Goal: Check status: Check status

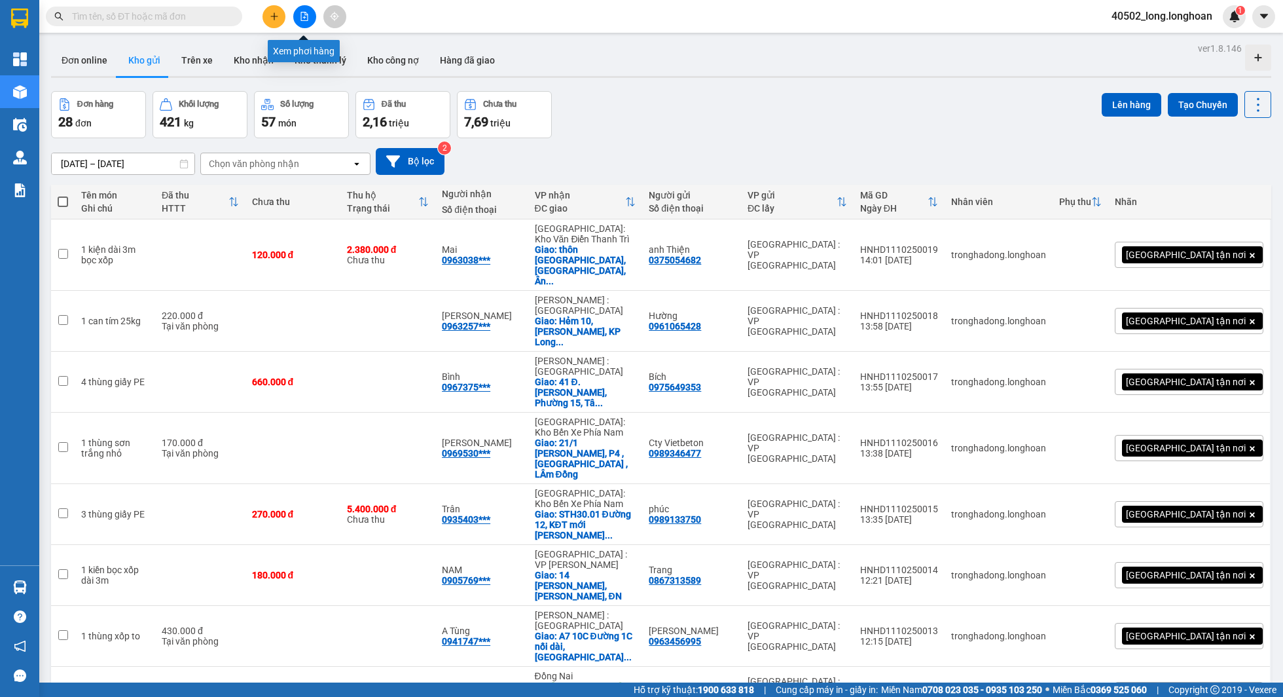
click at [311, 10] on button at bounding box center [304, 16] width 23 height 23
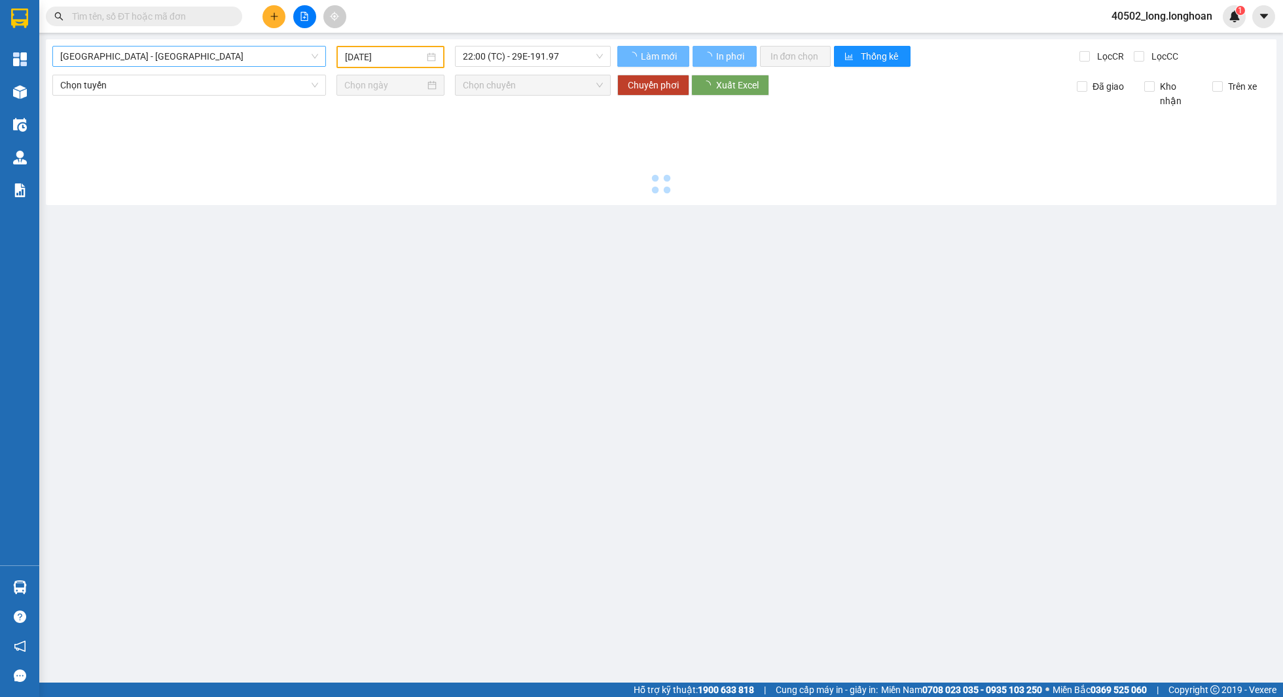
click at [226, 58] on span "[GEOGRAPHIC_DATA] - [GEOGRAPHIC_DATA]" at bounding box center [189, 56] width 258 height 20
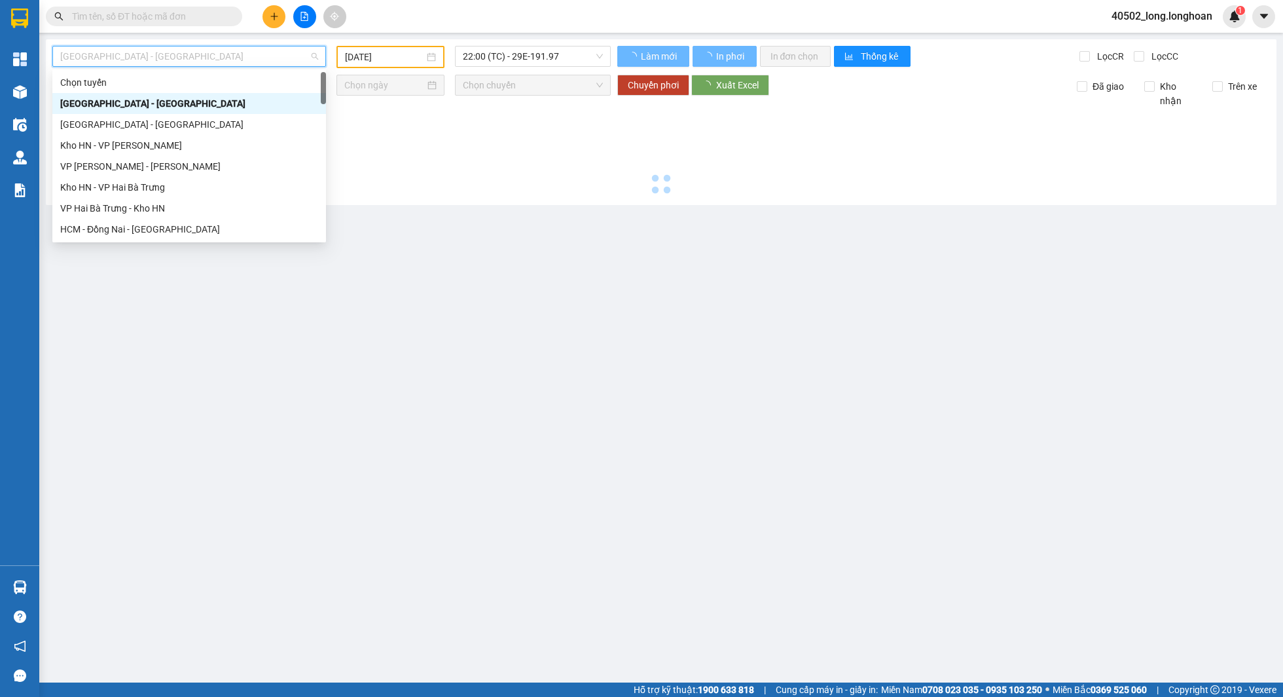
type input "[DATE]"
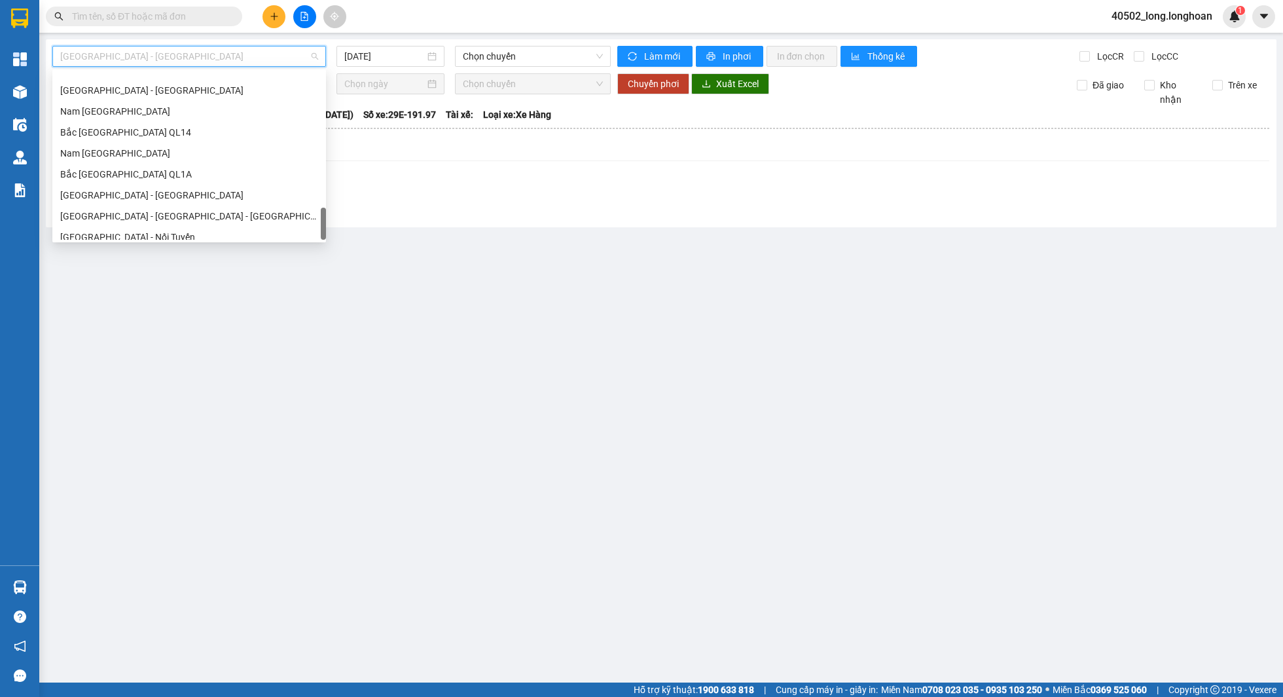
scroll to position [922, 0]
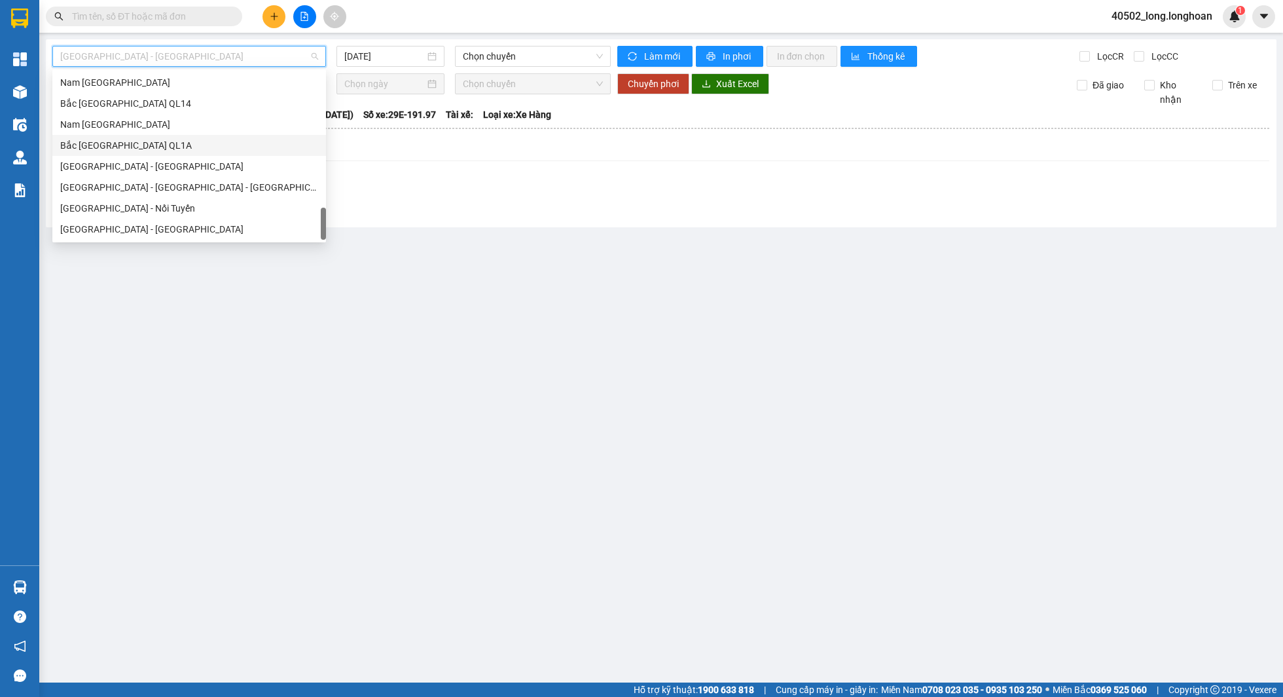
click at [170, 138] on div "Bắc [GEOGRAPHIC_DATA] QL1A" at bounding box center [189, 145] width 258 height 14
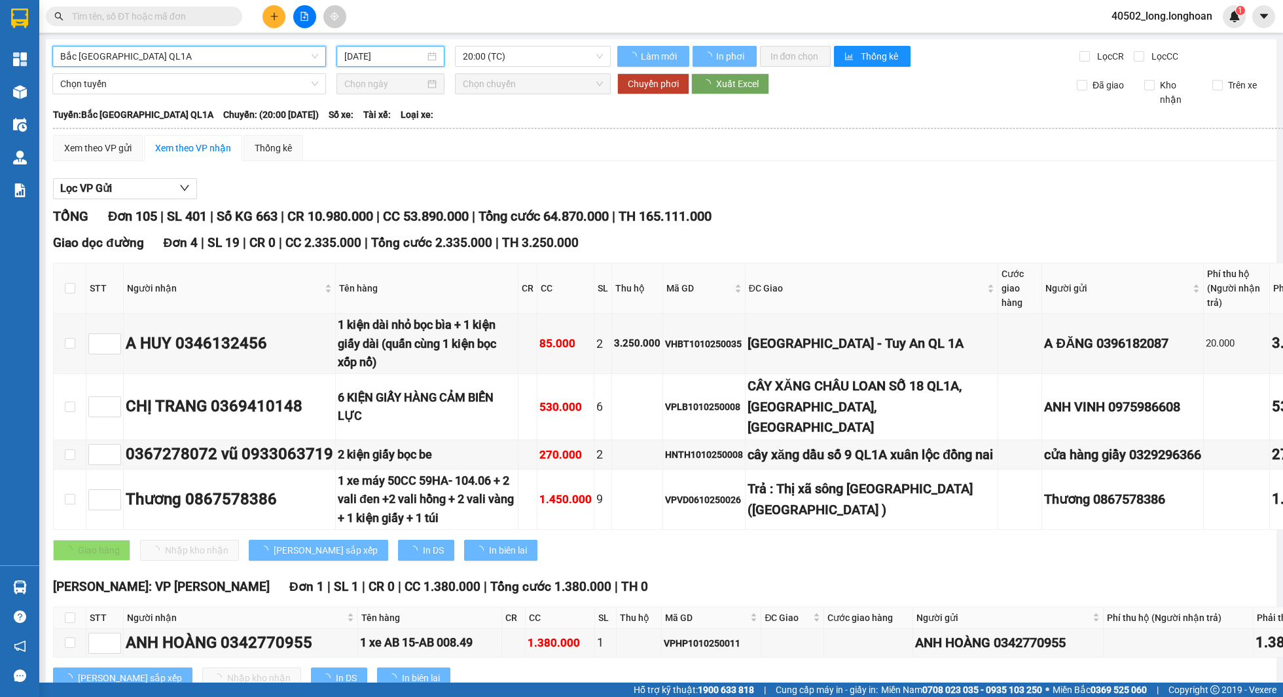
click at [400, 60] on input "[DATE]" at bounding box center [384, 56] width 81 height 14
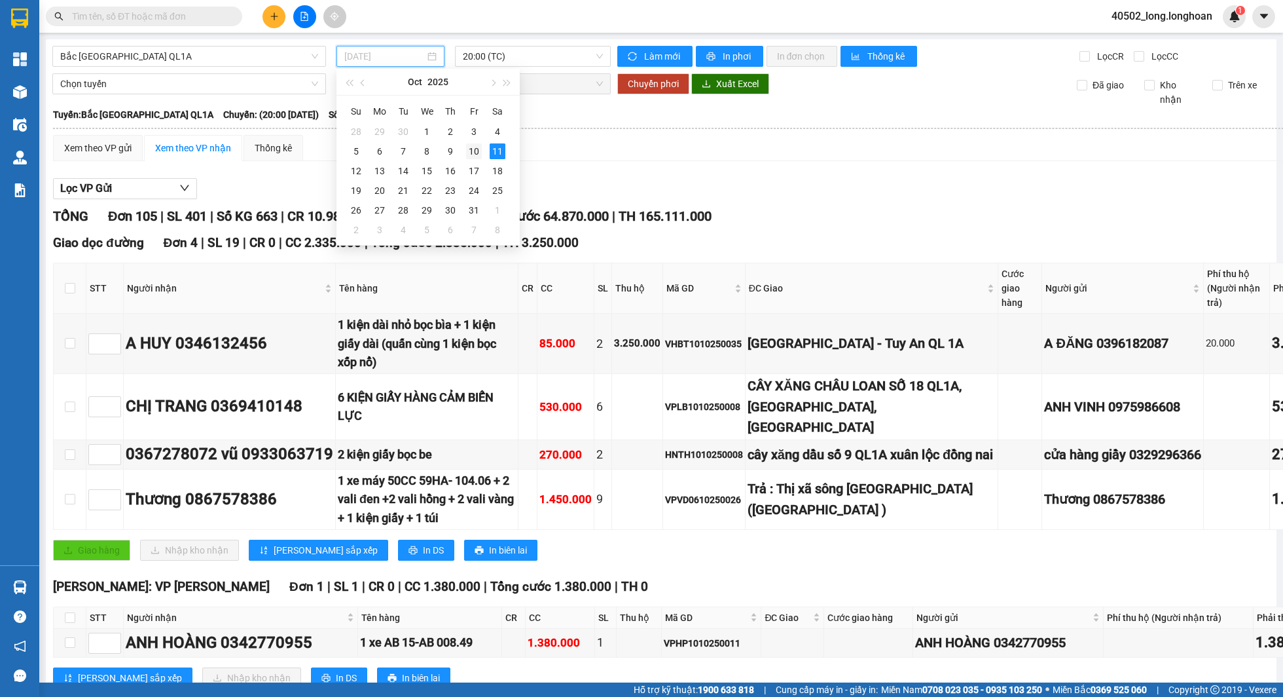
click at [479, 149] on div "10" at bounding box center [474, 151] width 16 height 16
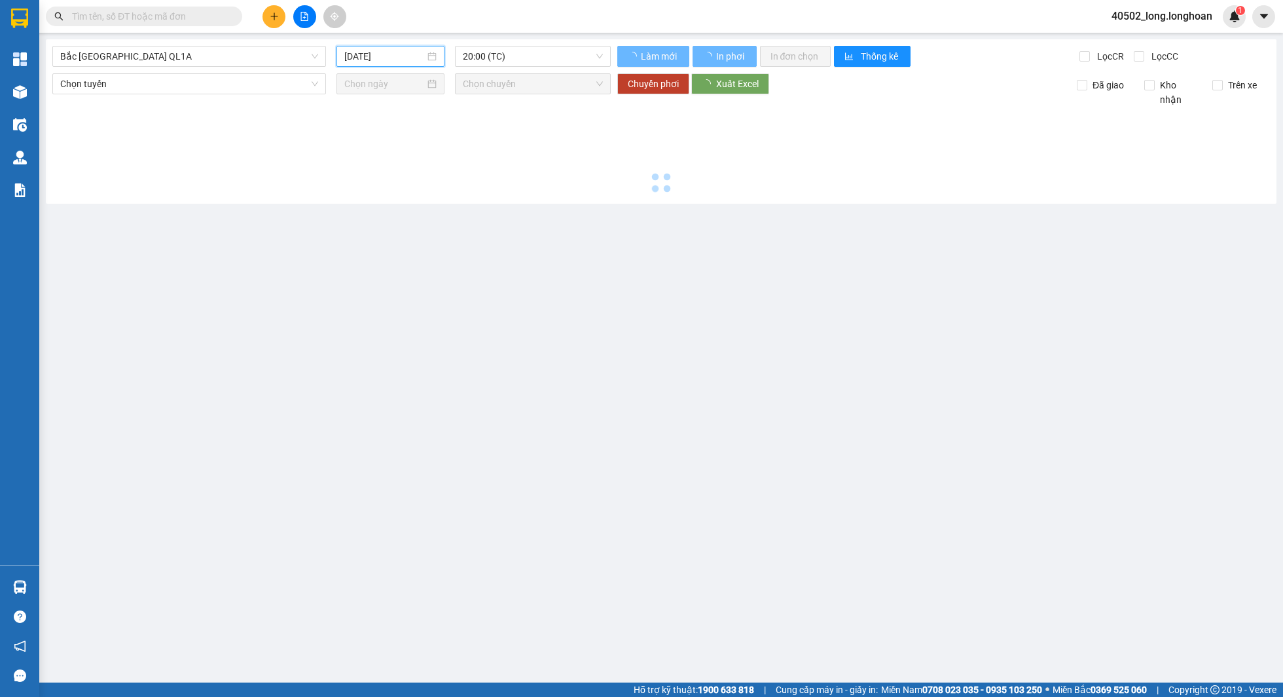
type input "[DATE]"
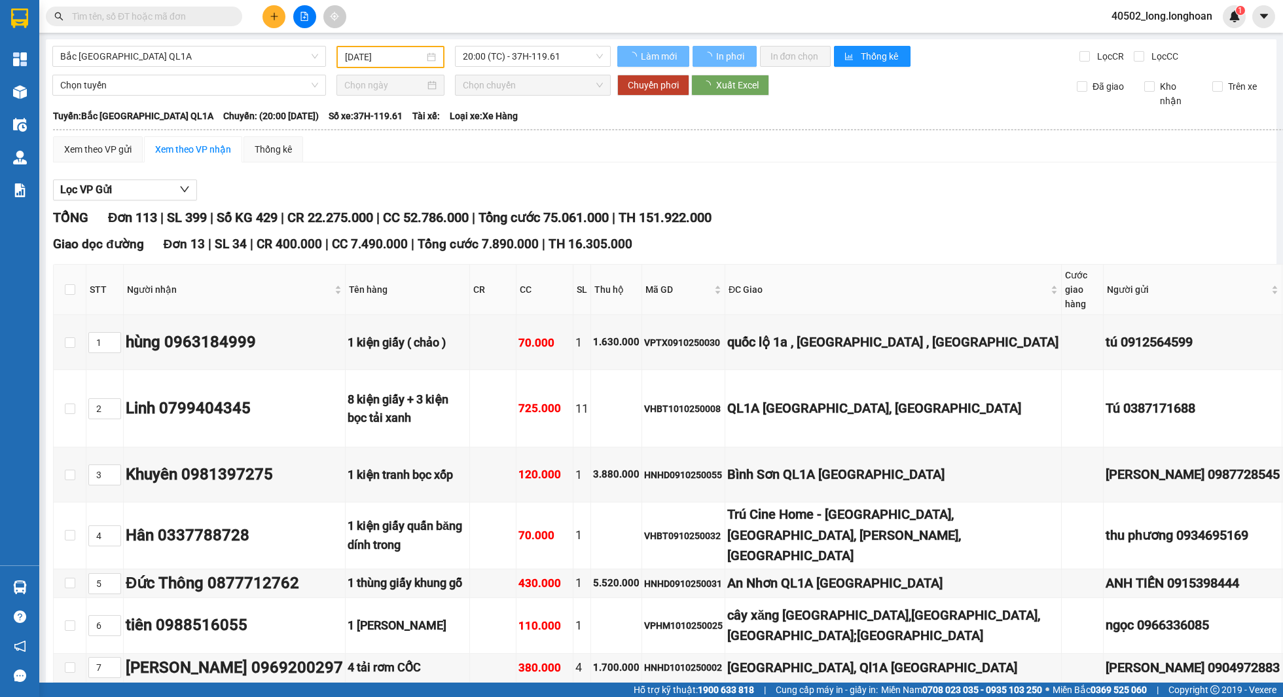
click at [574, 148] on div "Xem theo VP gửi Xem theo VP nhận Thống kê" at bounding box center [773, 149] width 1441 height 26
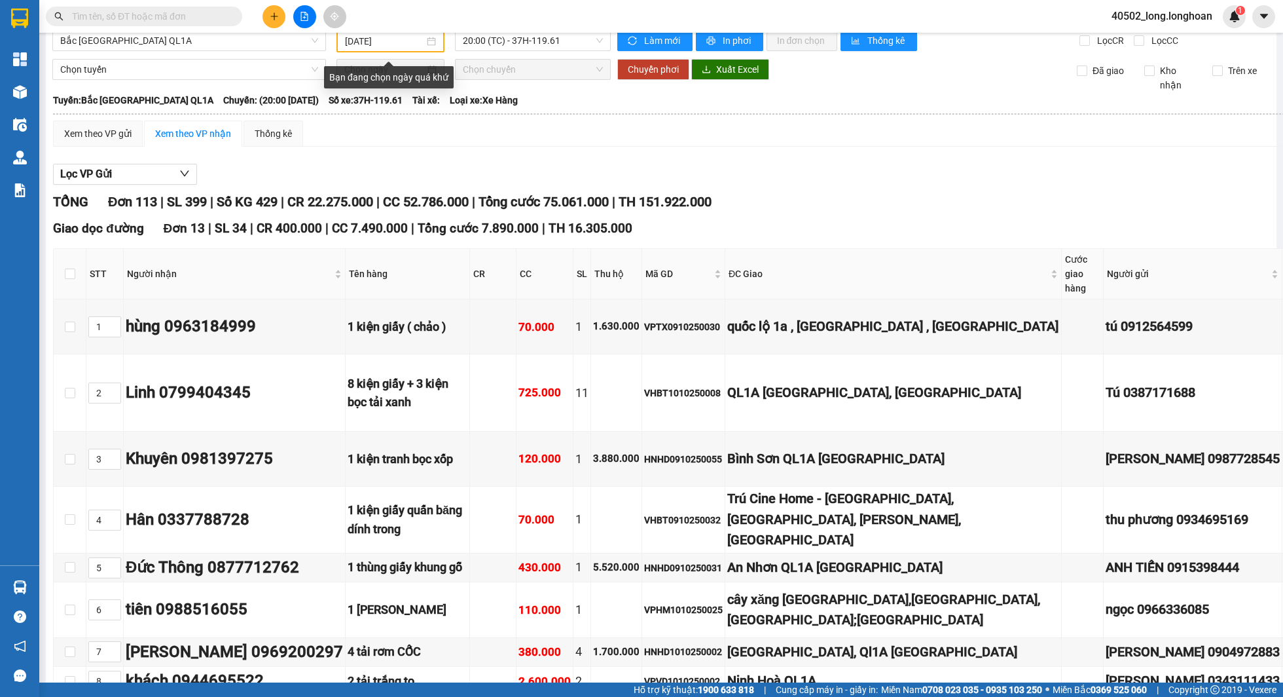
scroll to position [17, 0]
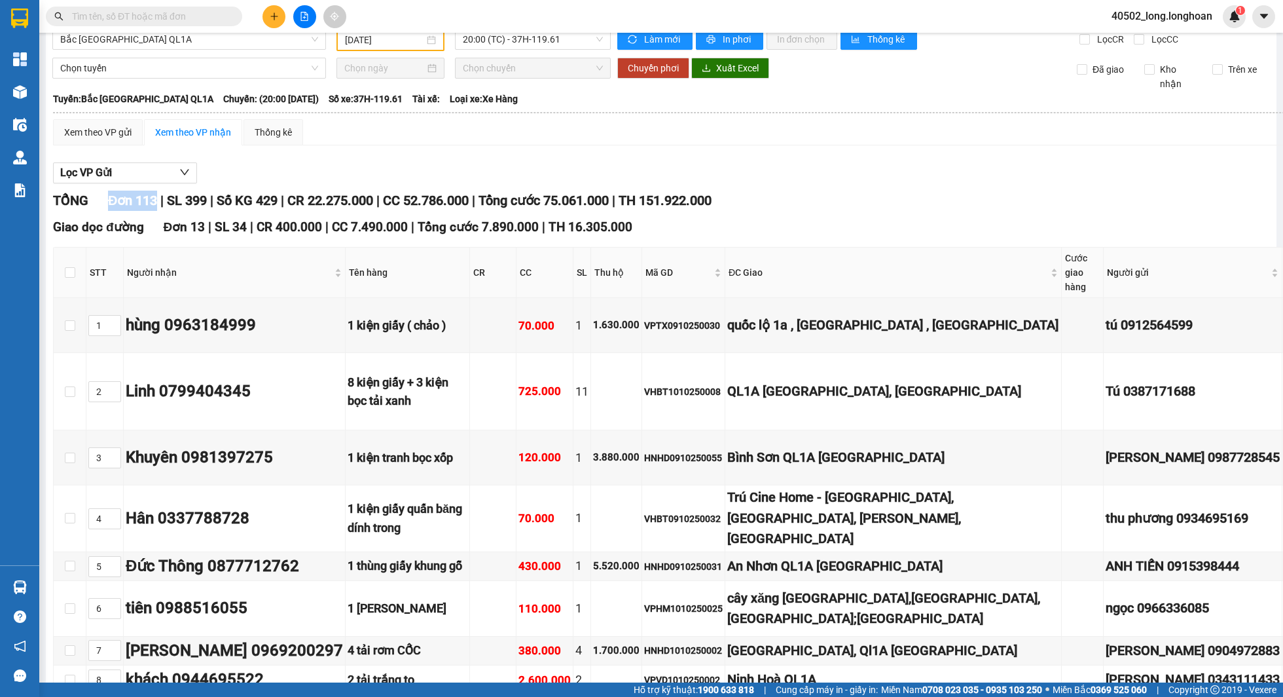
drag, startPoint x: 106, startPoint y: 201, endPoint x: 168, endPoint y: 201, distance: 61.6
click at [168, 201] on div "TỔNG Đơn 113 | SL 399 | Số KG 429 | CR 22.275.000 | CC 52.786.000 | Tổng cước 7…" at bounding box center [773, 201] width 1441 height 20
click at [189, 201] on span "SL 399" at bounding box center [187, 201] width 40 height 16
drag, startPoint x: 299, startPoint y: 200, endPoint x: 390, endPoint y: 205, distance: 90.5
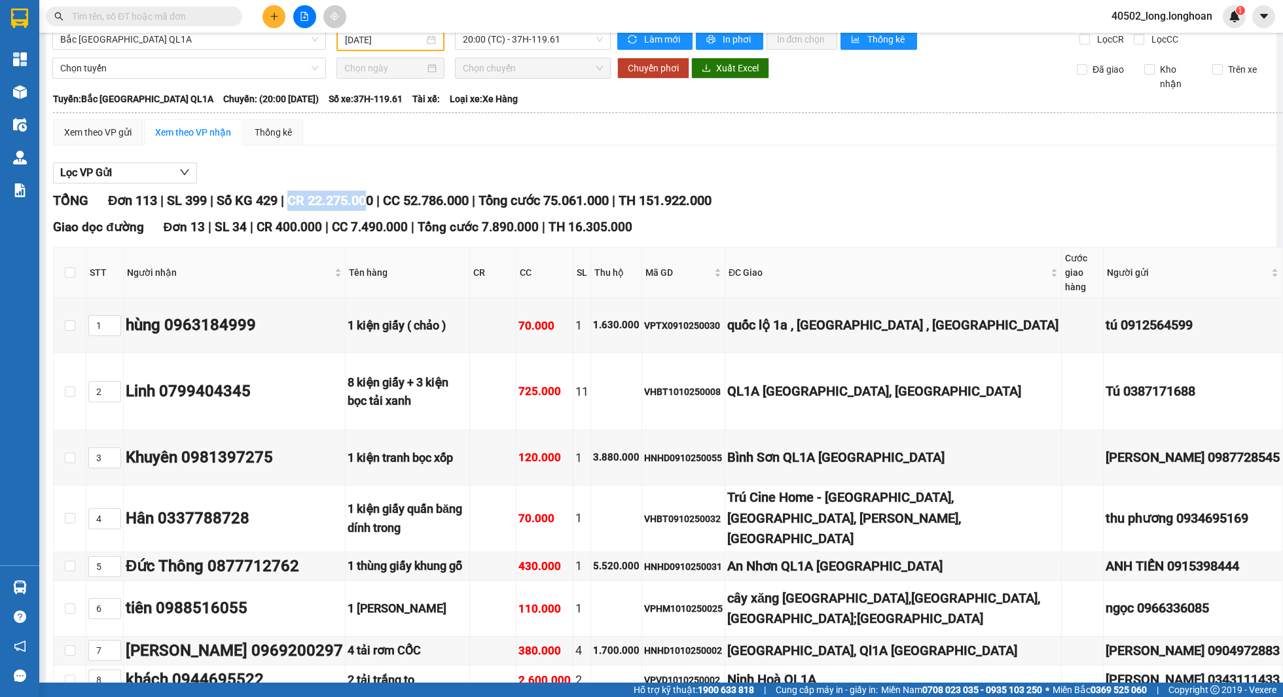
click at [390, 205] on div "TỔNG Đơn 113 | SL 399 | Số KG 429 | CR 22.275.000 | CC 52.786.000 | Tổng cước 7…" at bounding box center [773, 201] width 1441 height 20
drag, startPoint x: 410, startPoint y: 203, endPoint x: 504, endPoint y: 203, distance: 93.6
click at [469, 203] on span "CC 52.786.000" at bounding box center [426, 201] width 86 height 16
drag, startPoint x: 514, startPoint y: 194, endPoint x: 657, endPoint y: 205, distance: 143.8
click at [658, 205] on div "TỔNG Đơn 113 | SL 399 | Số KG 429 | CR 22.275.000 | CC 52.786.000 | Tổng cước 7…" at bounding box center [773, 201] width 1441 height 20
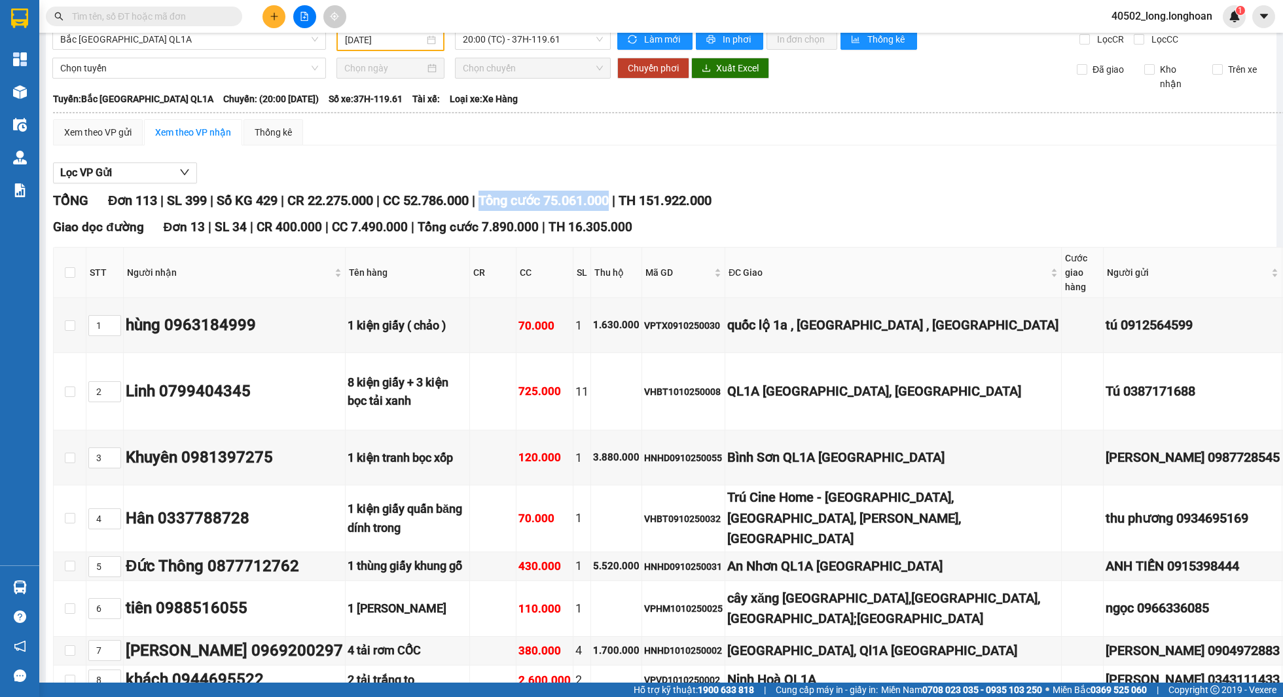
scroll to position [18, 0]
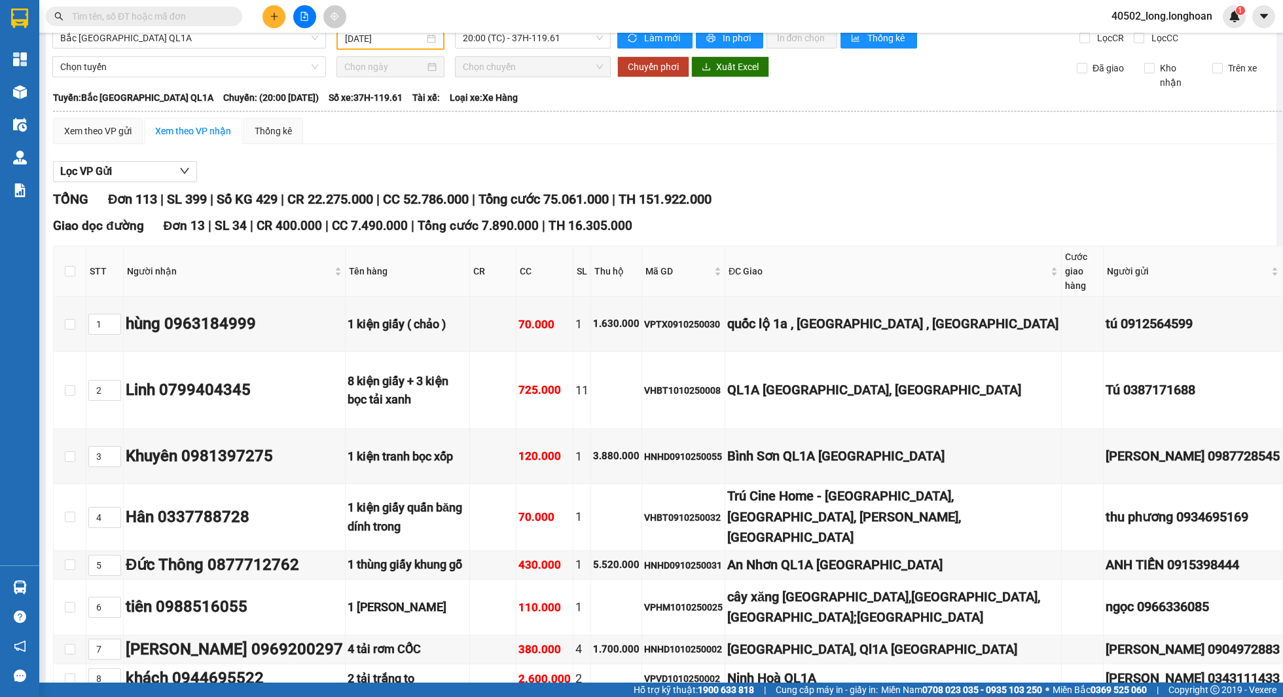
drag, startPoint x: 680, startPoint y: 187, endPoint x: 783, endPoint y: 188, distance: 103.5
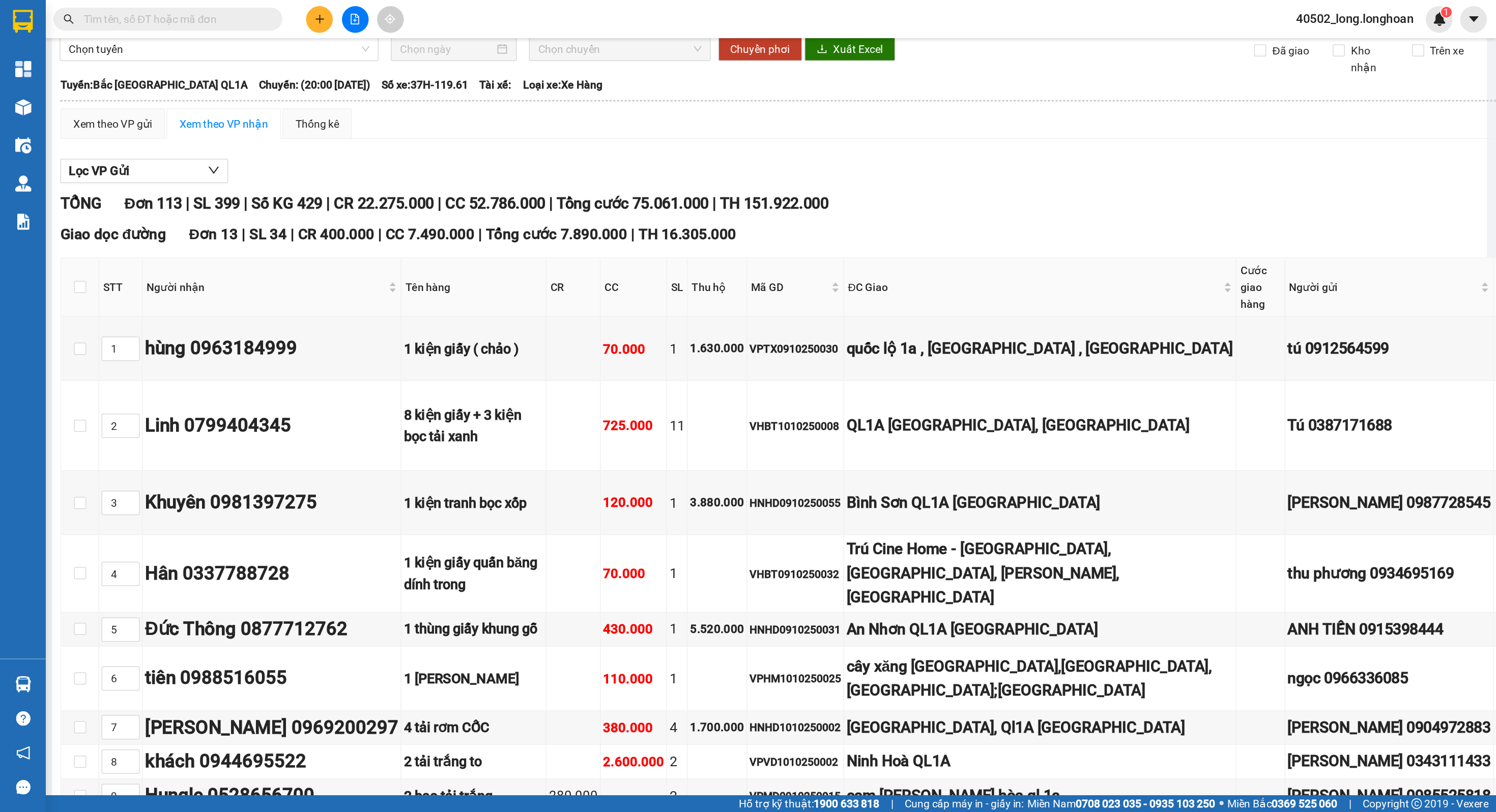
scroll to position [0, 0]
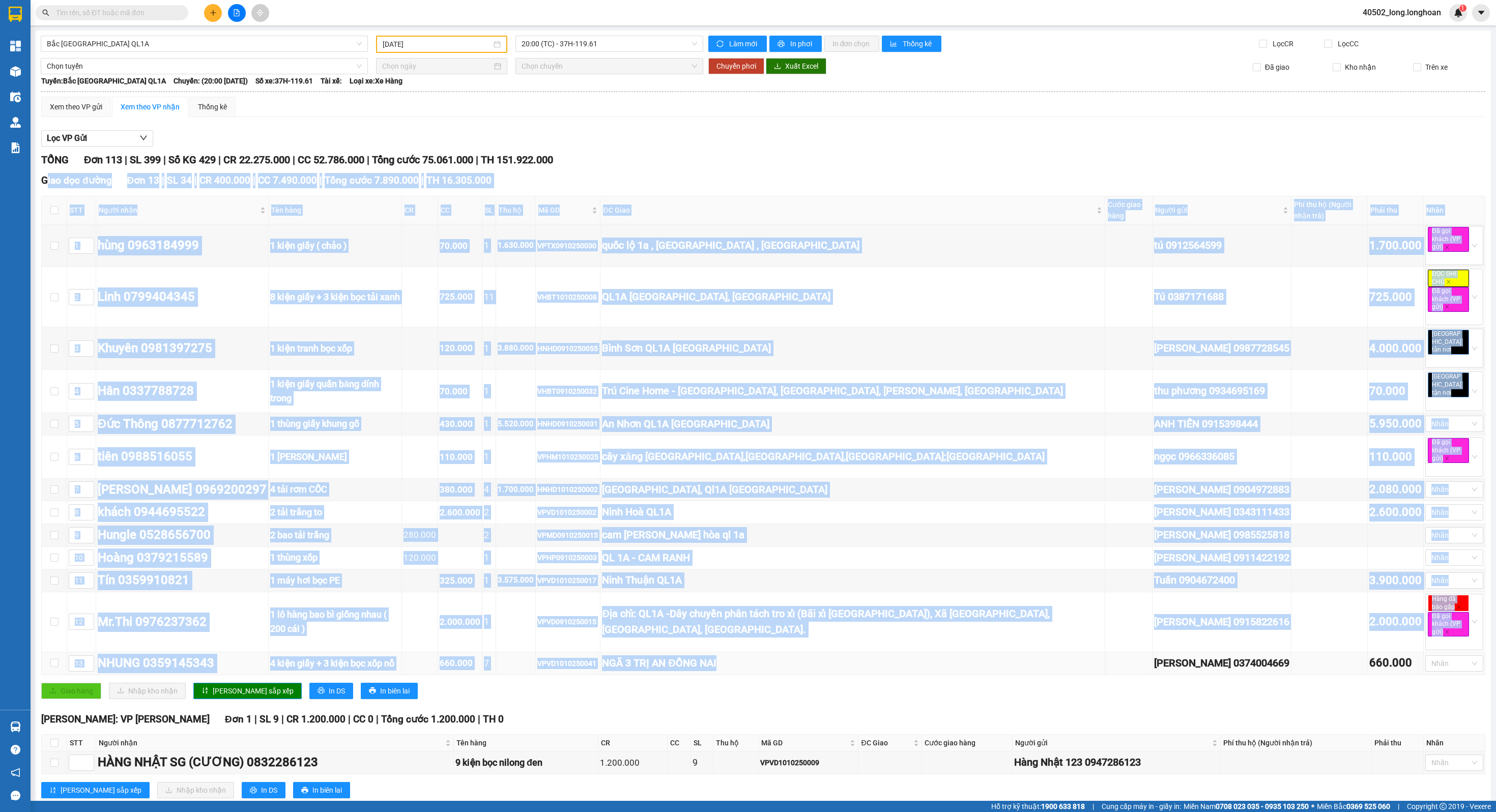
drag, startPoint x: 47, startPoint y: 177, endPoint x: 968, endPoint y: 671, distance: 1045.1
click at [968, 541] on div "[GEOGRAPHIC_DATA] dọc đường Đơn 13 | SL 34 | CR 400.000 | CC 7.490.000 | Tổng c…" at bounding box center [763, 440] width 1444 height 533
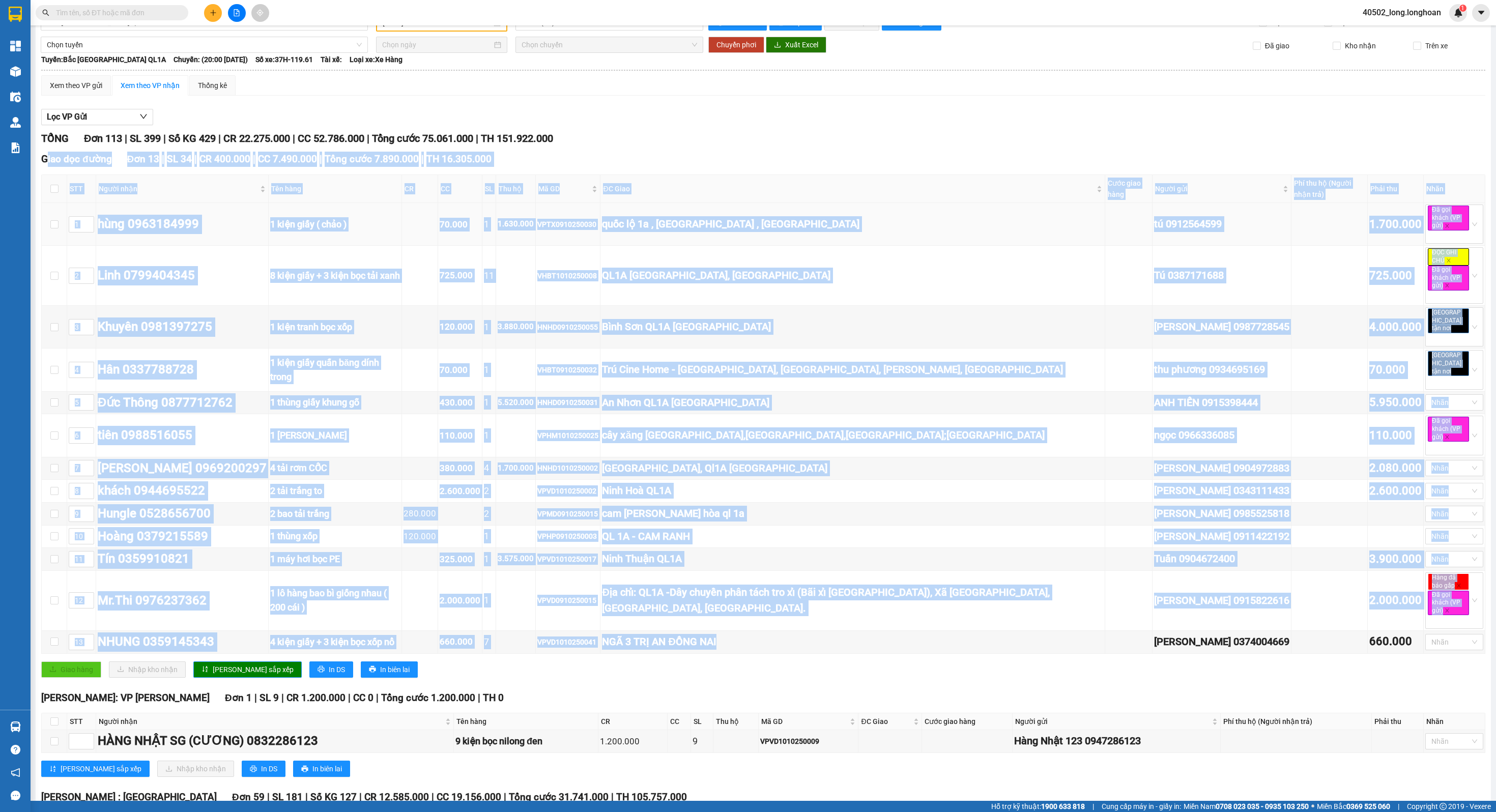
scroll to position [33, 0]
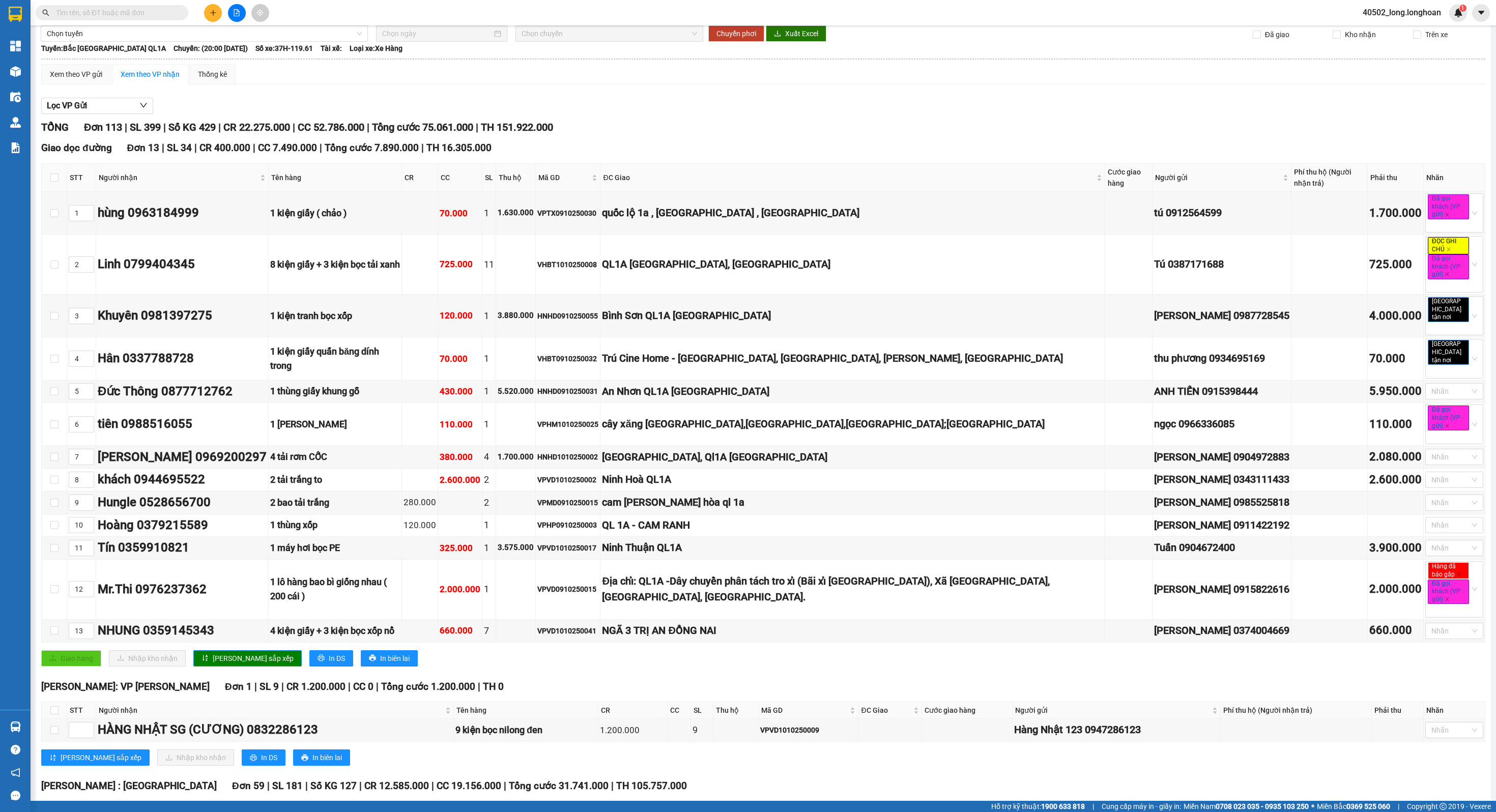
click at [762, 131] on div "TỔNG Đơn 113 | SL 399 | Số KG 429 | CR 22.275.000 | CC 52.786.000 | Tổng cước 7…" at bounding box center [763, 127] width 1444 height 16
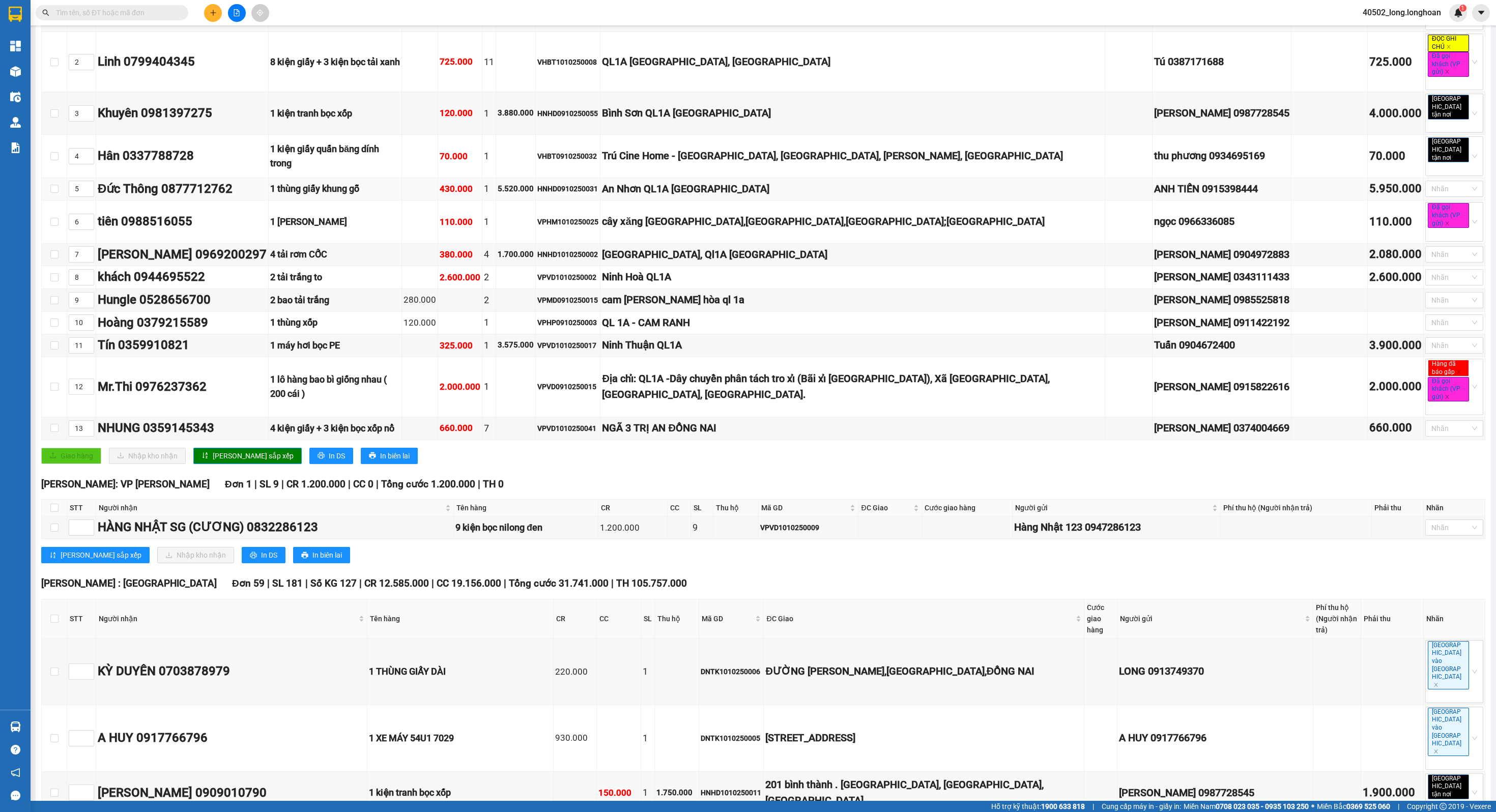
scroll to position [266, 0]
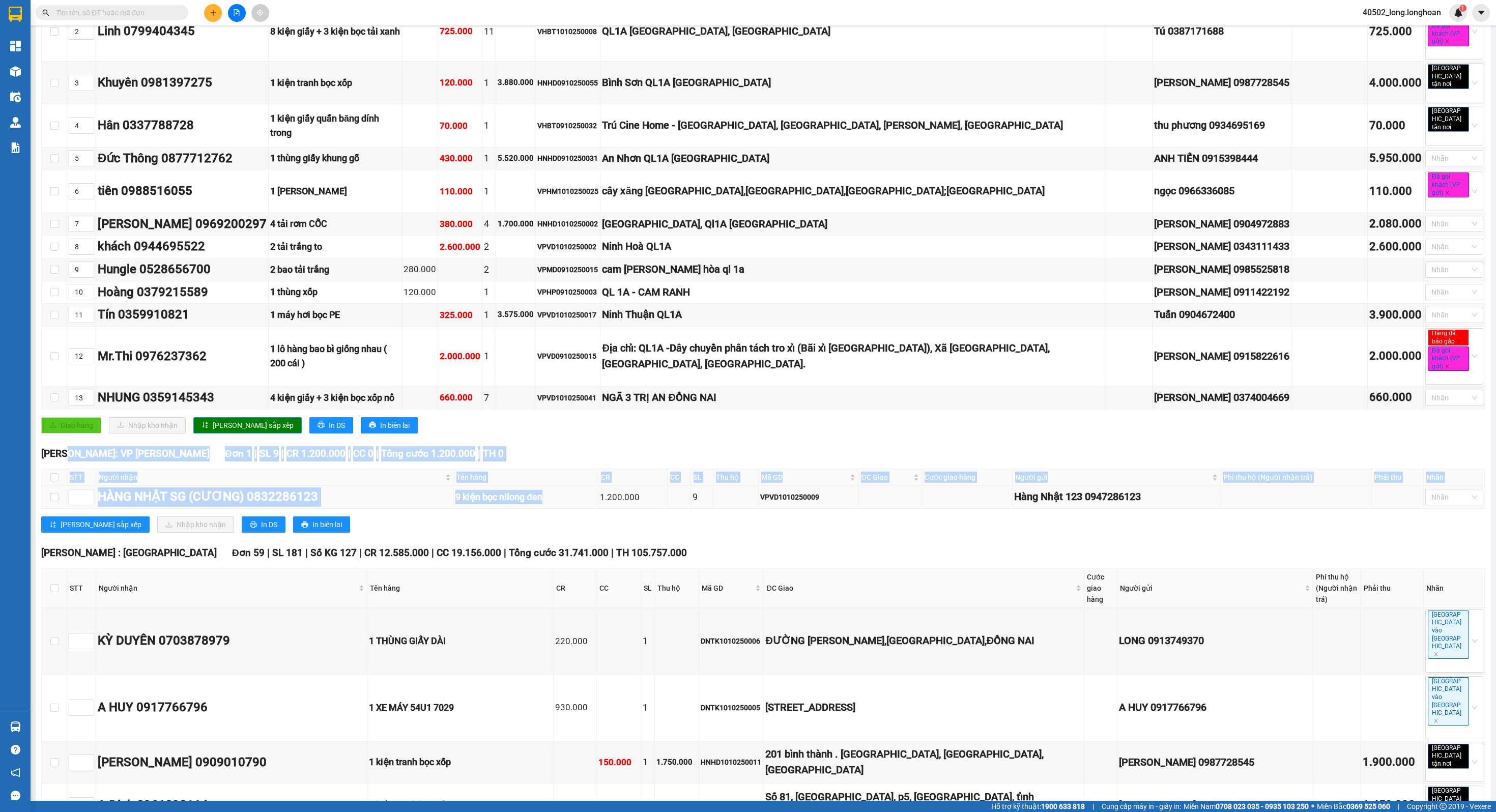
drag, startPoint x: 66, startPoint y: 451, endPoint x: 543, endPoint y: 502, distance: 479.7
click at [543, 502] on div "[GEOGRAPHIC_DATA]: VP [GEOGRAPHIC_DATA] 1 | SL 9 | CR 1.200.000 | CC 0 | Tổng c…" at bounding box center [763, 493] width 1444 height 95
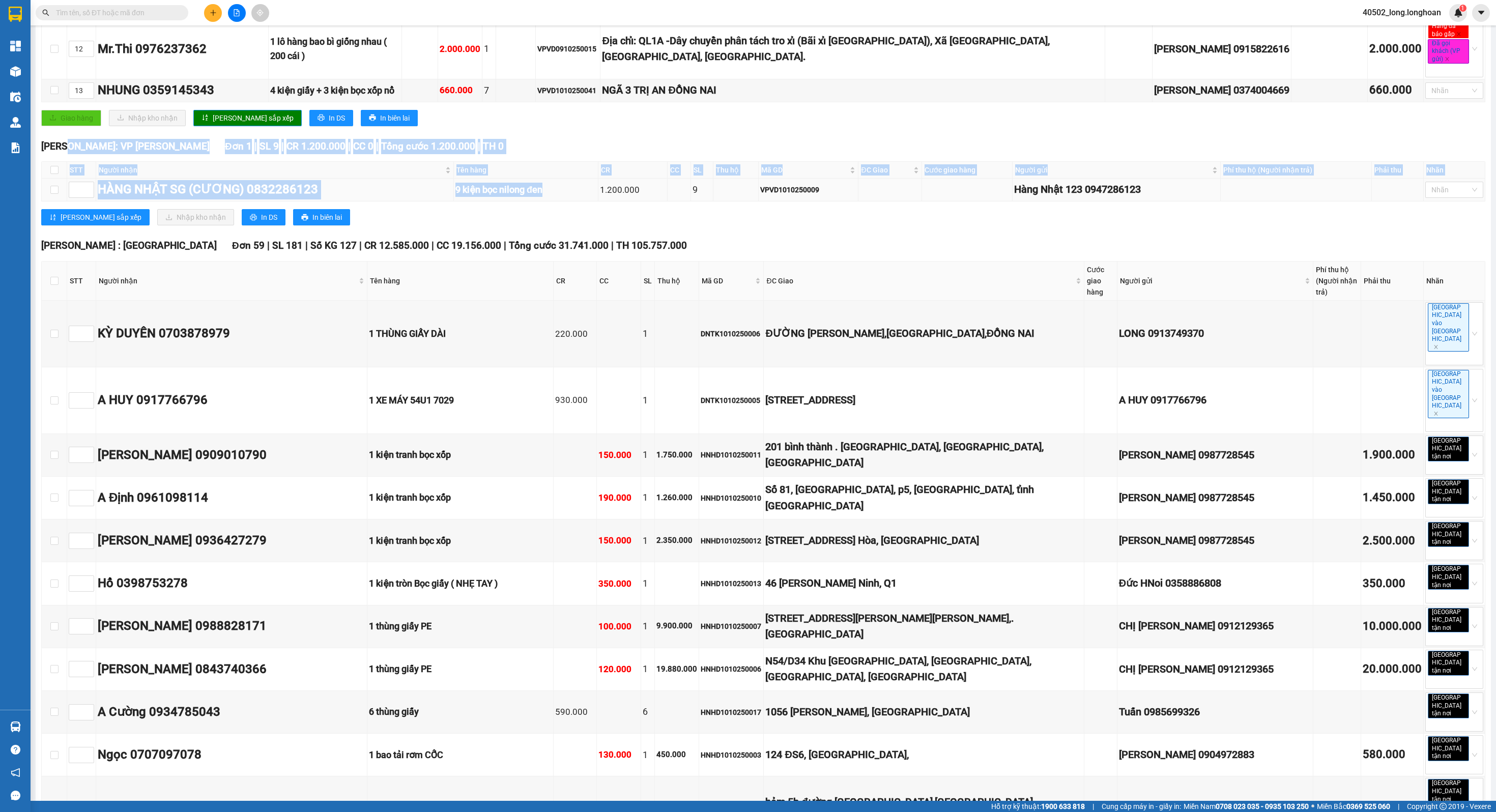
scroll to position [609, 0]
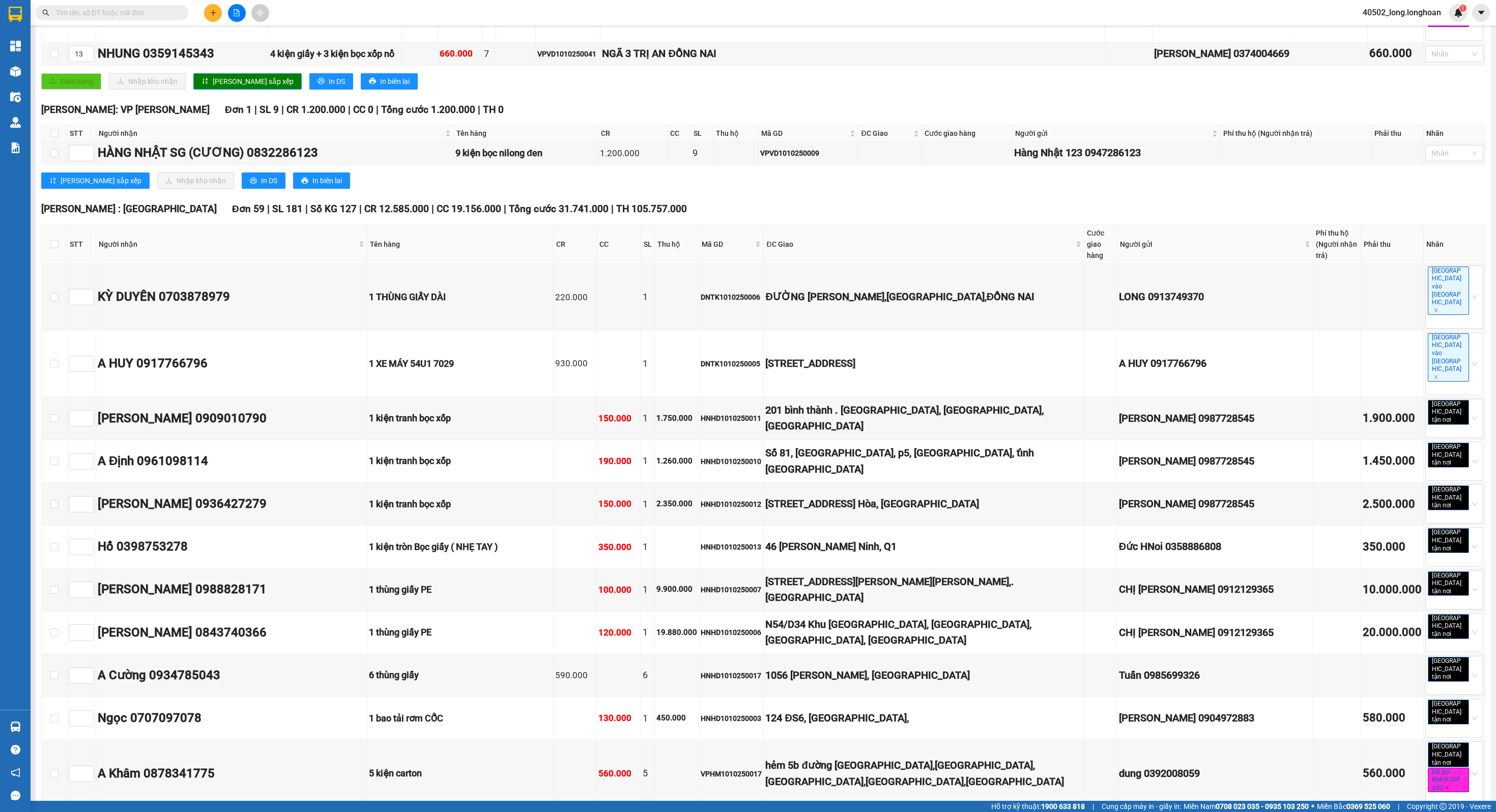
click at [590, 165] on div "[GEOGRAPHIC_DATA]: VP [GEOGRAPHIC_DATA] 1 | SL 9 | CR 1.200.000 | CC 0 | Tổng c…" at bounding box center [763, 150] width 1444 height 95
click at [51, 235] on th at bounding box center [54, 244] width 26 height 39
click at [52, 244] on input "checkbox" at bounding box center [54, 244] width 8 height 8
checkbox input "true"
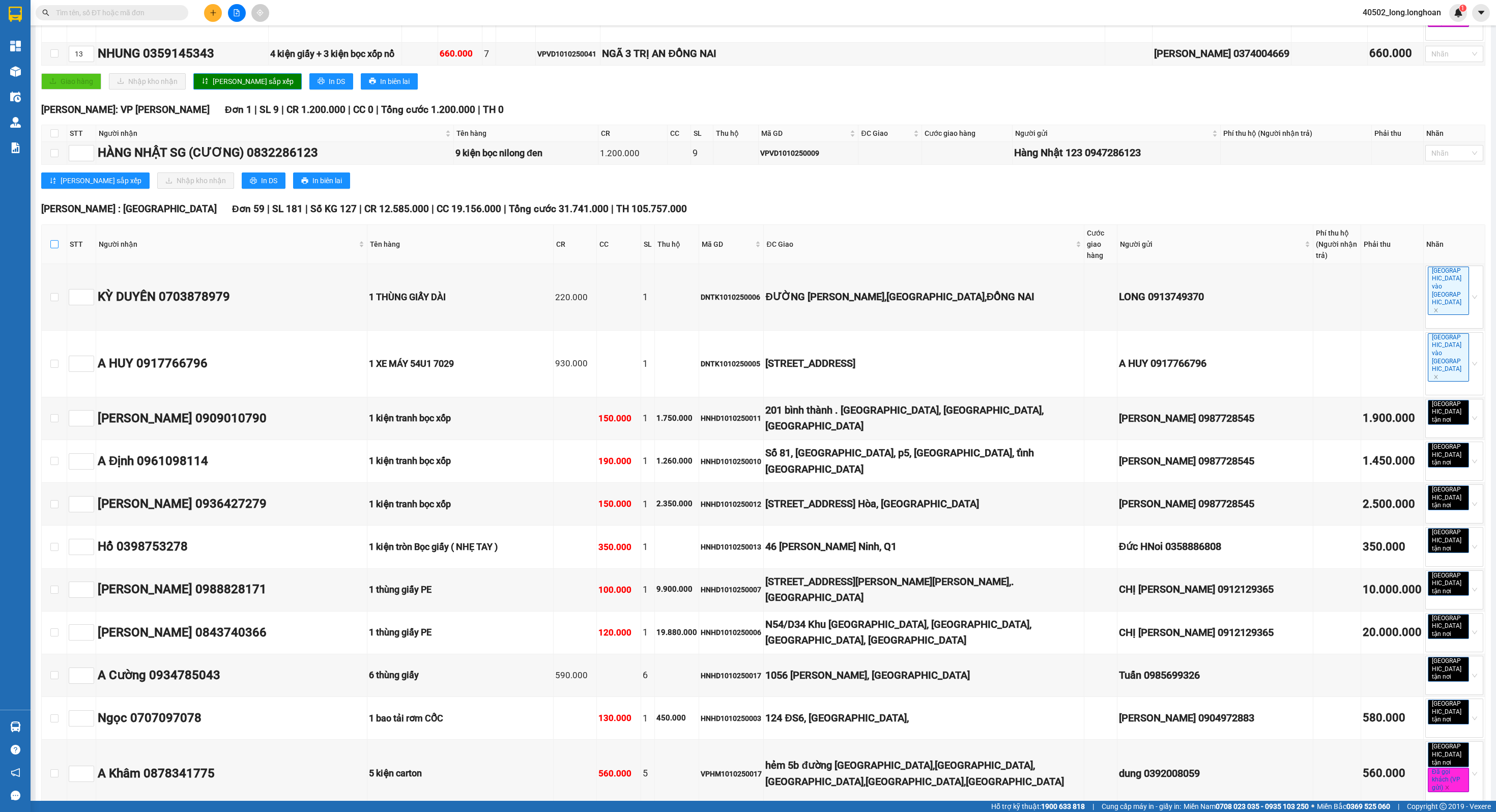
checkbox input "true"
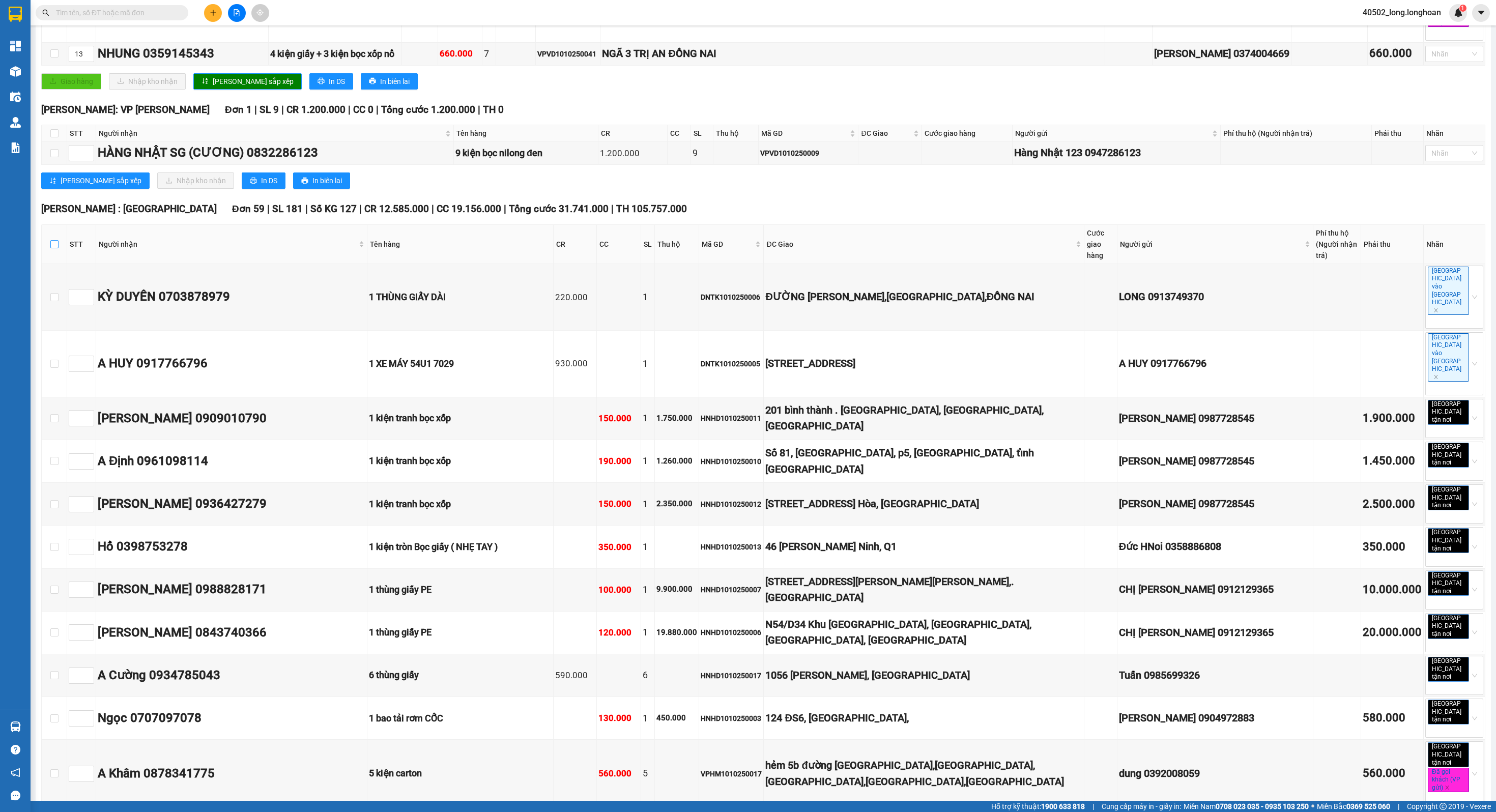
checkbox input "true"
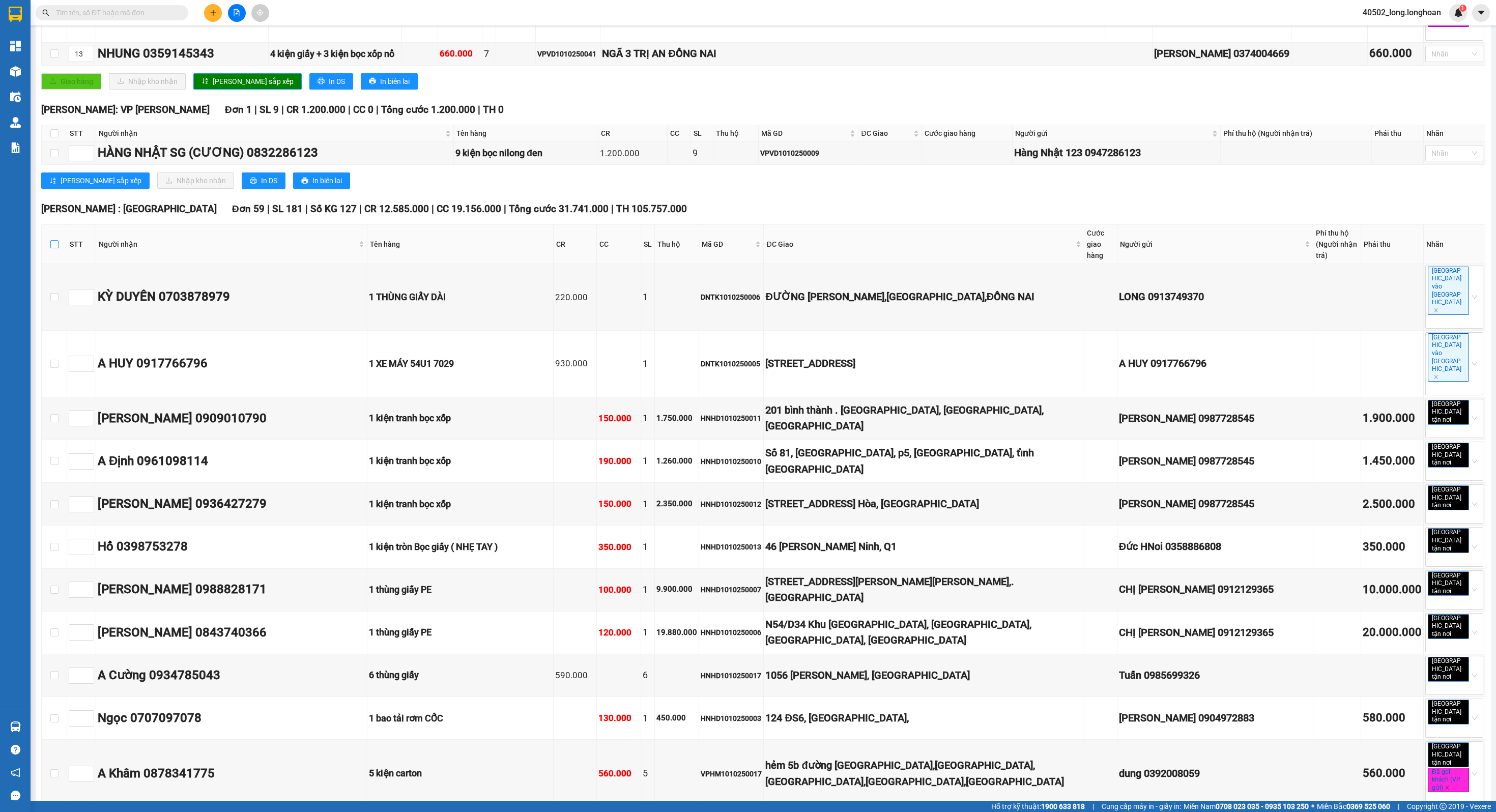
checkbox input "true"
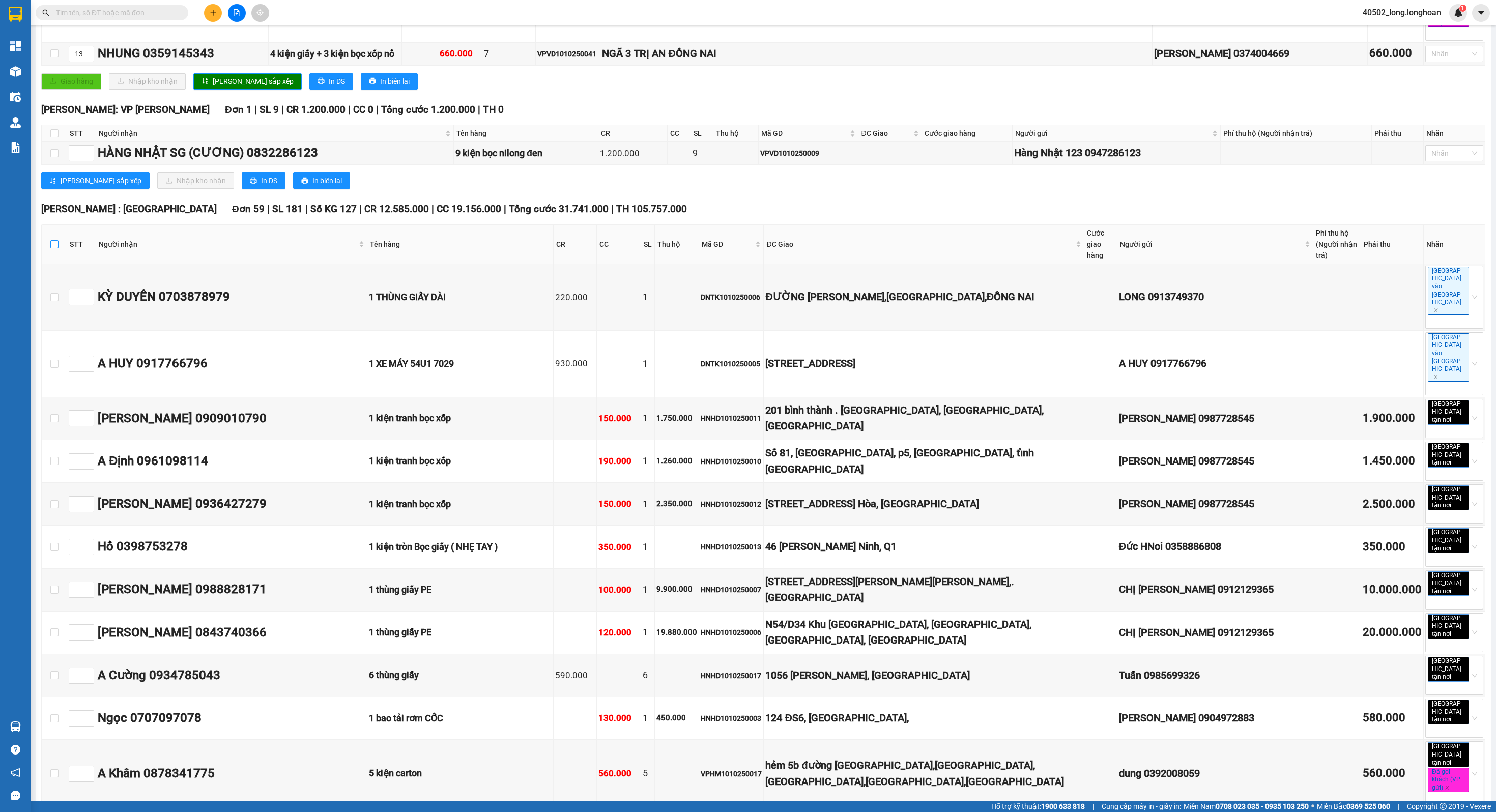
checkbox input "true"
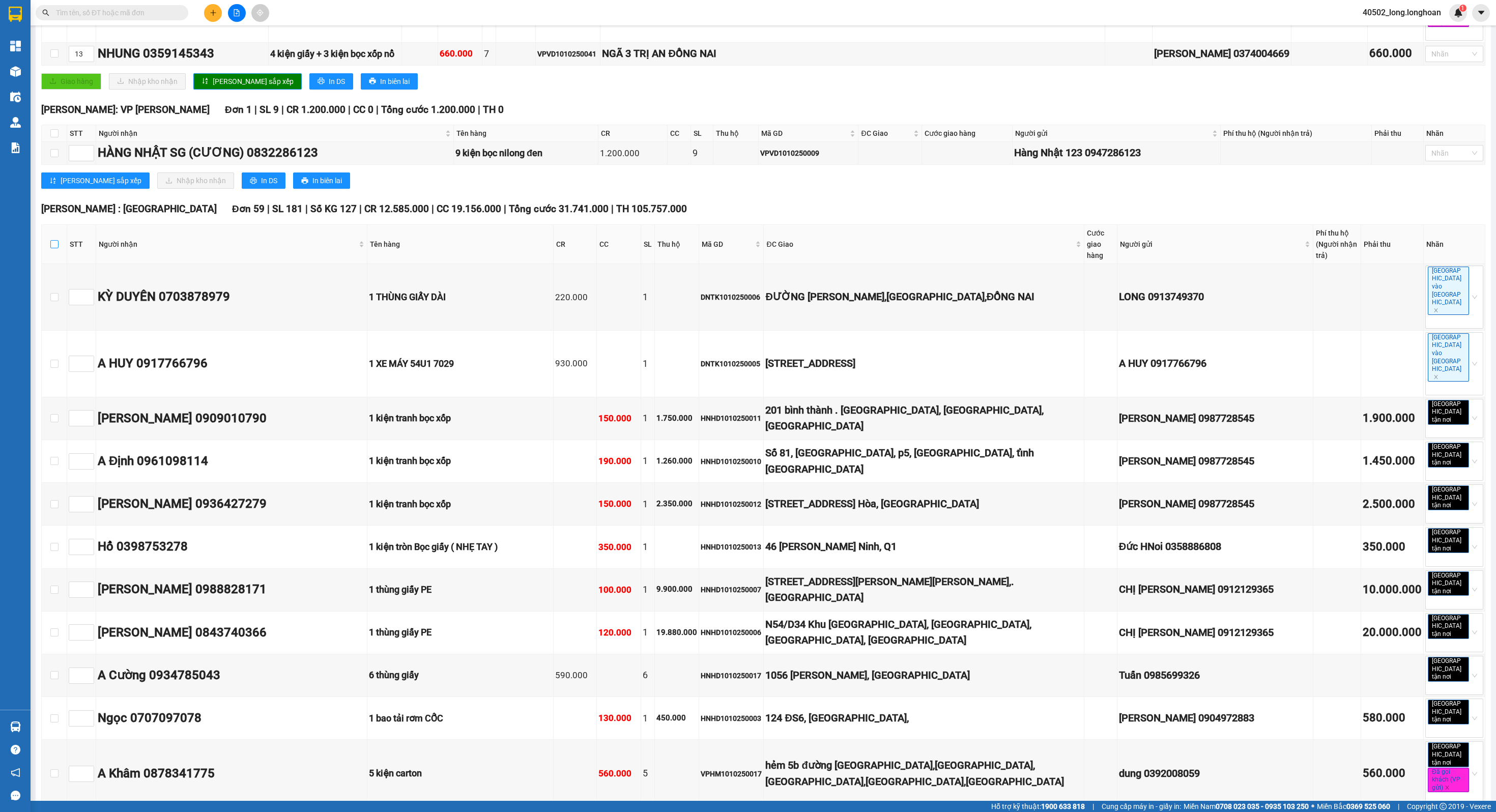
checkbox input "true"
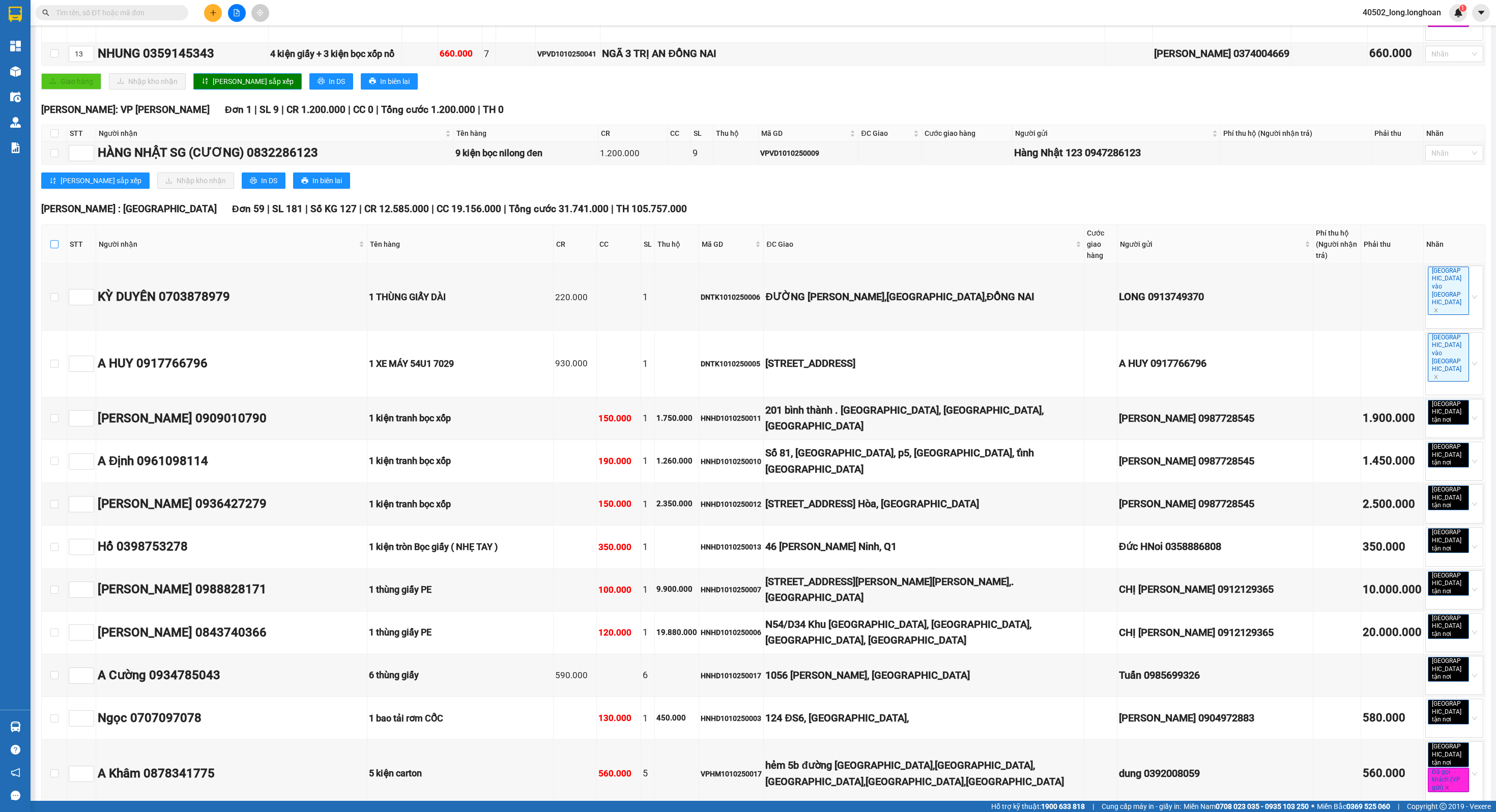
checkbox input "true"
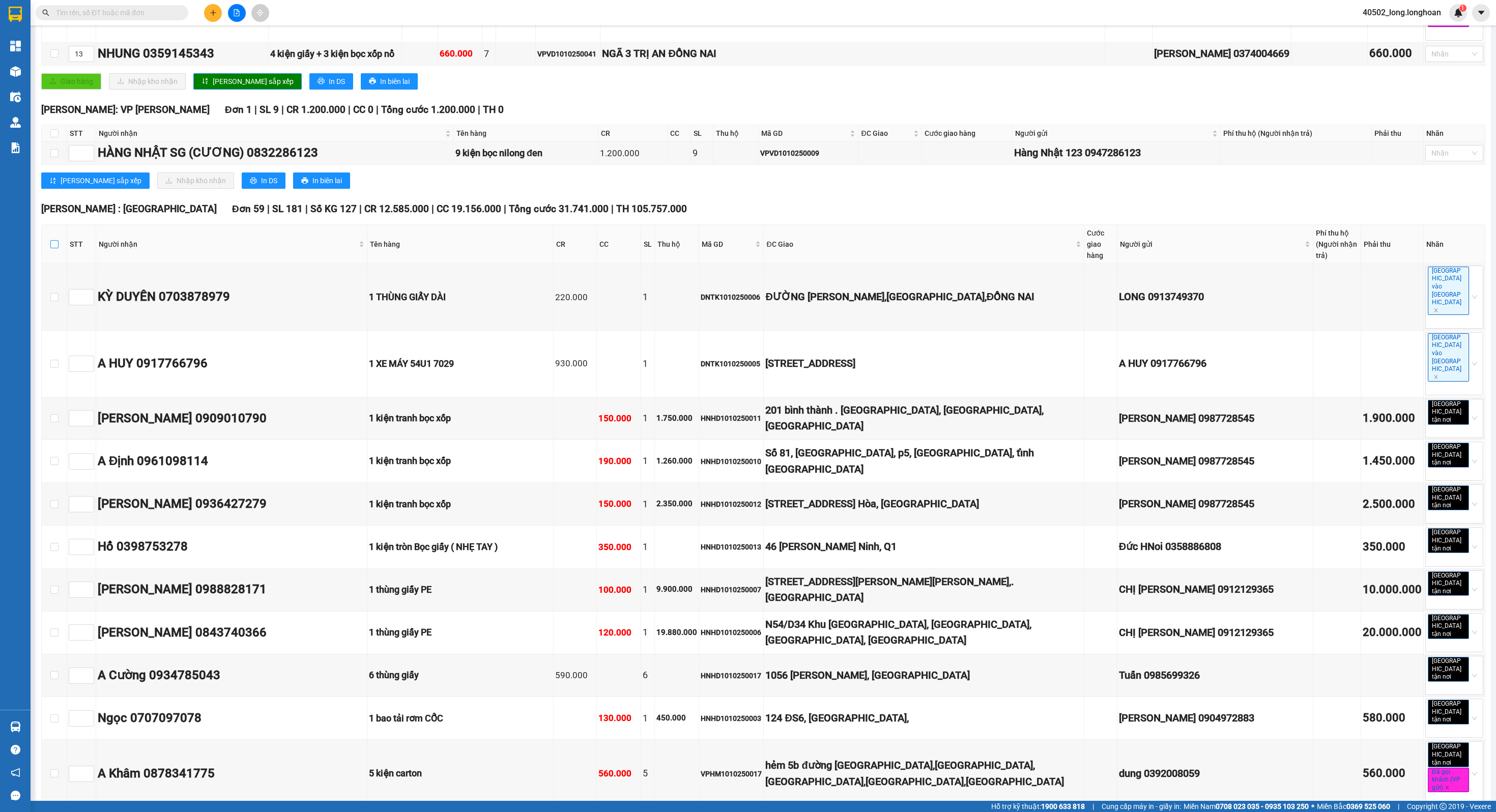
checkbox input "true"
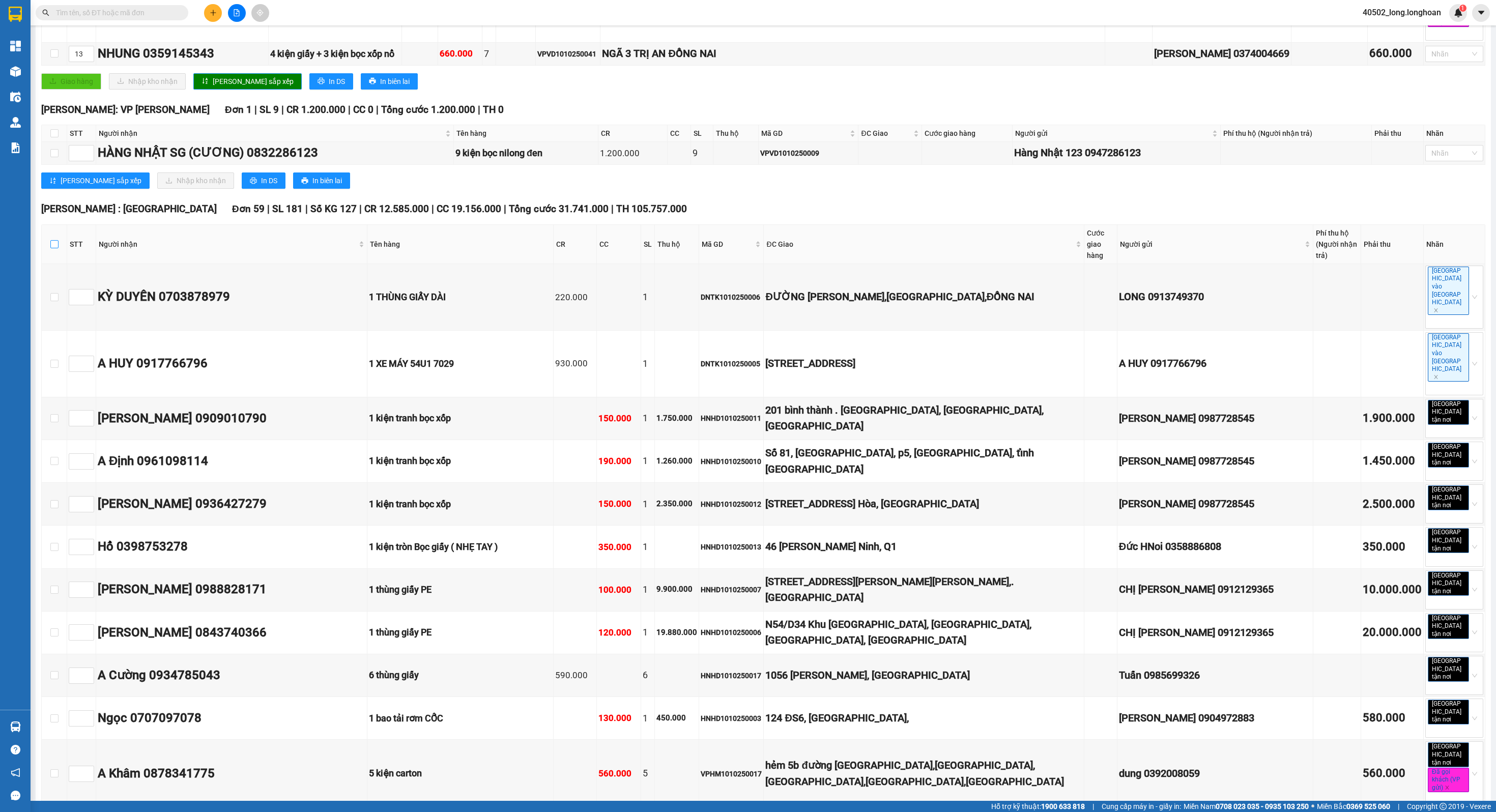
checkbox input "true"
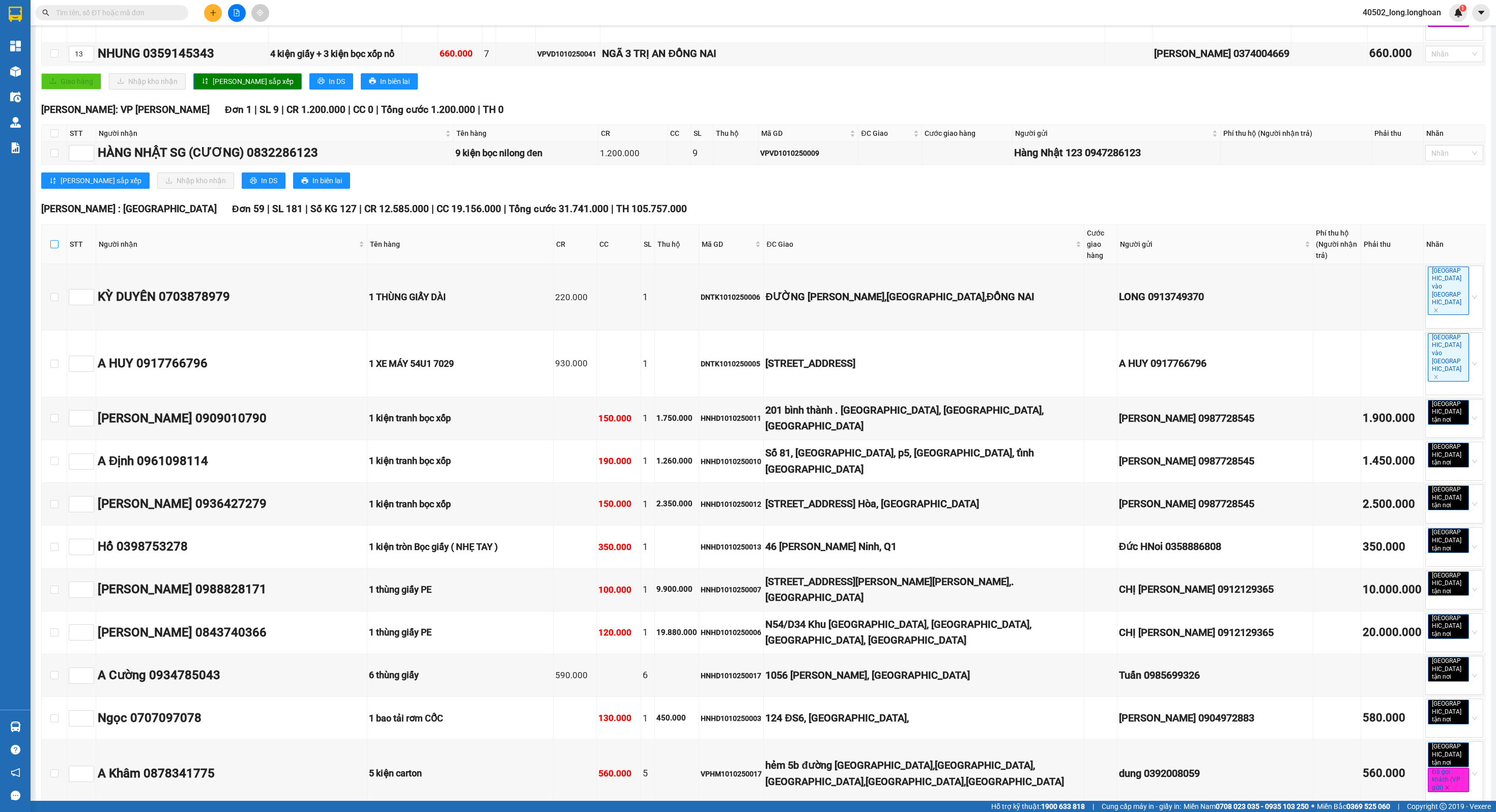
checkbox input "true"
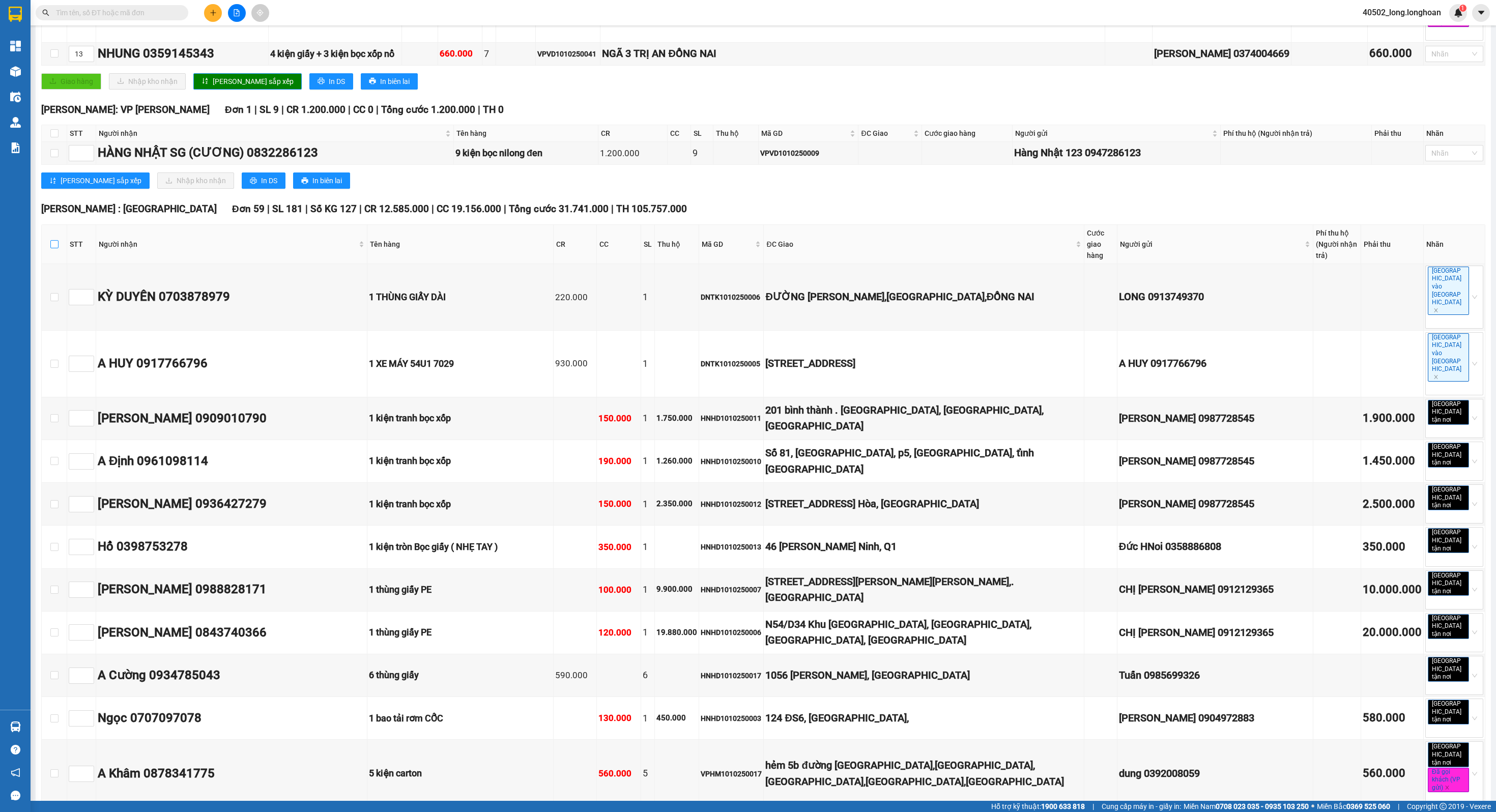
checkbox input "true"
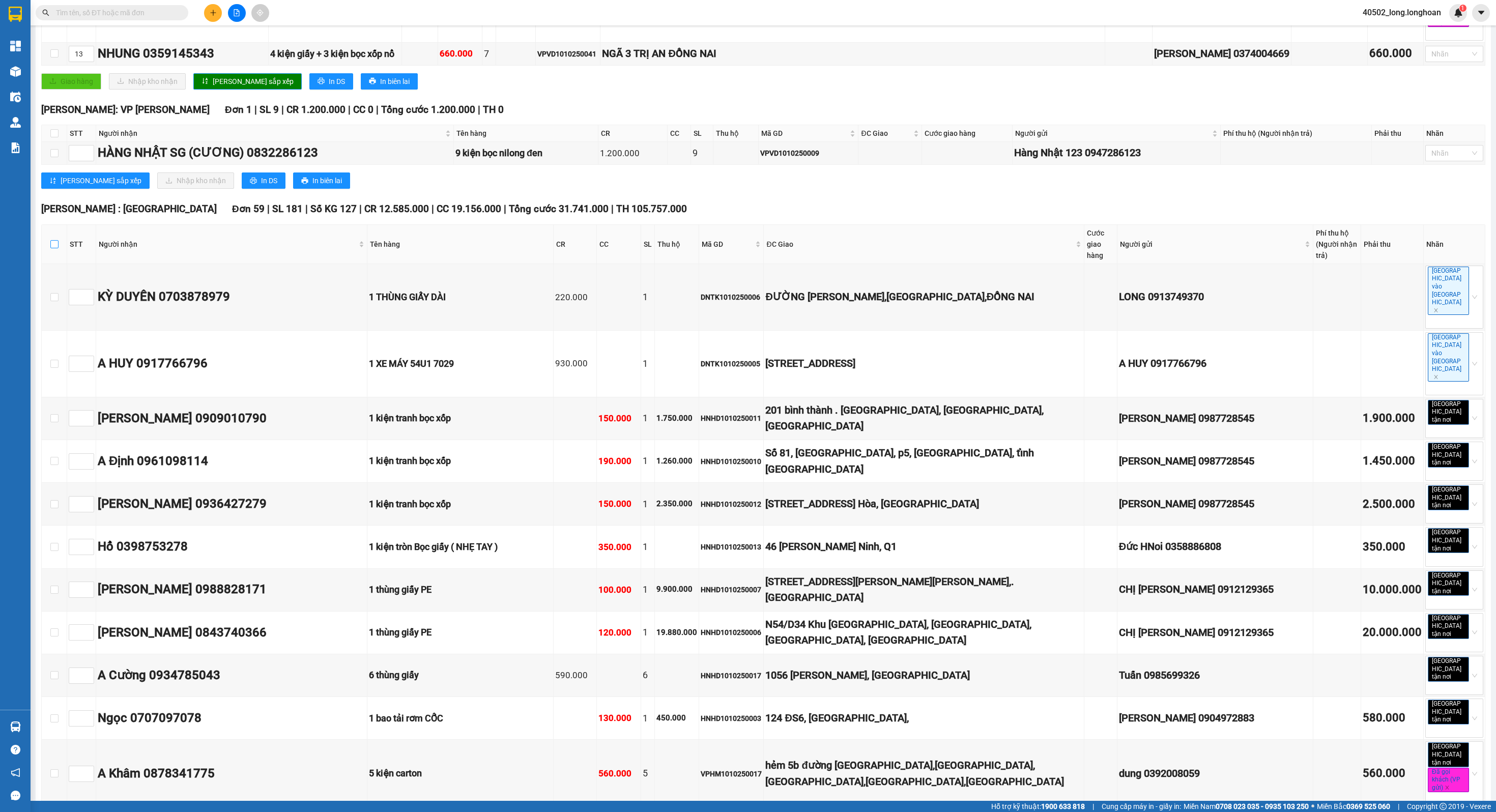
checkbox input "true"
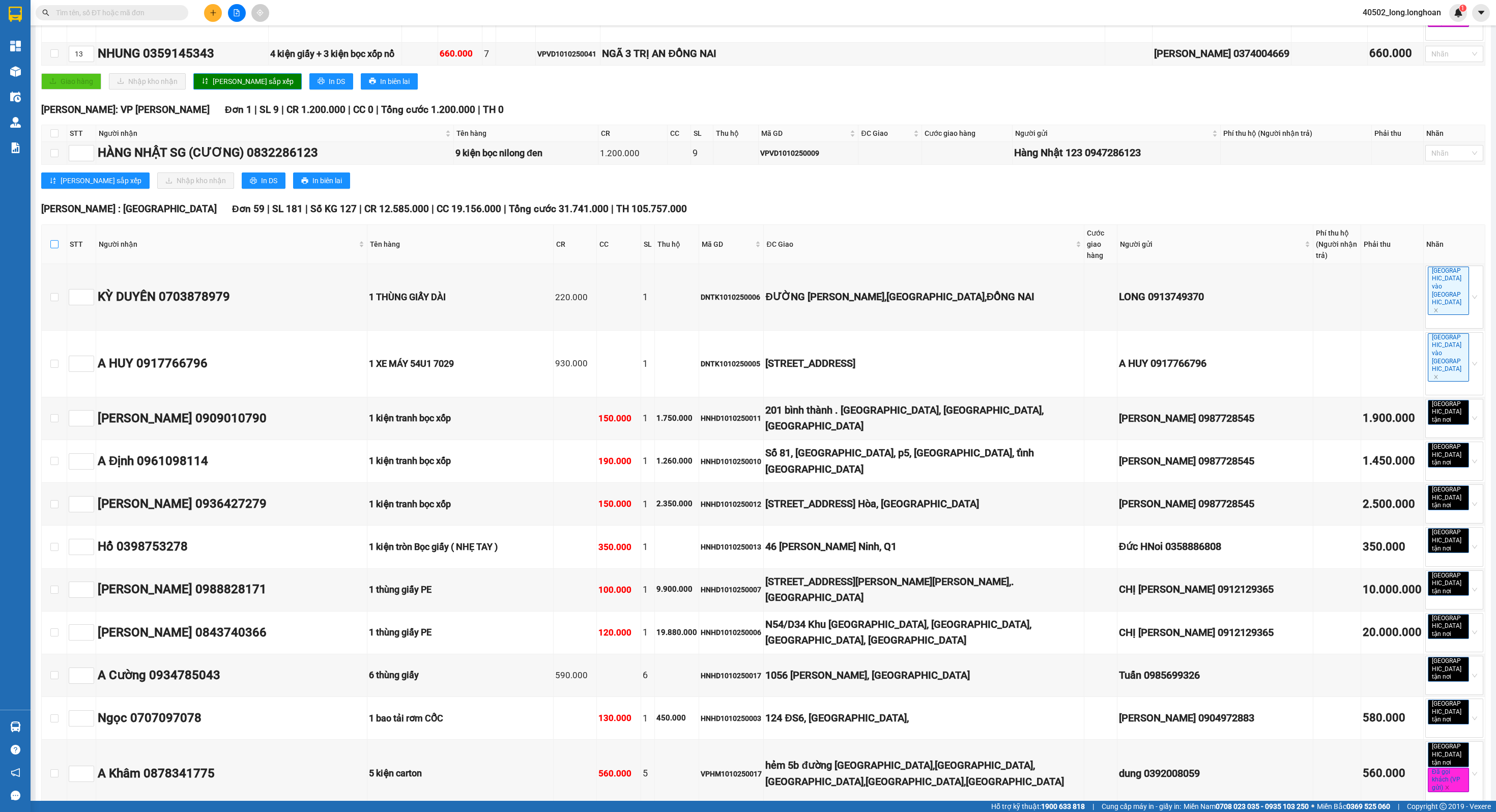
checkbox input "true"
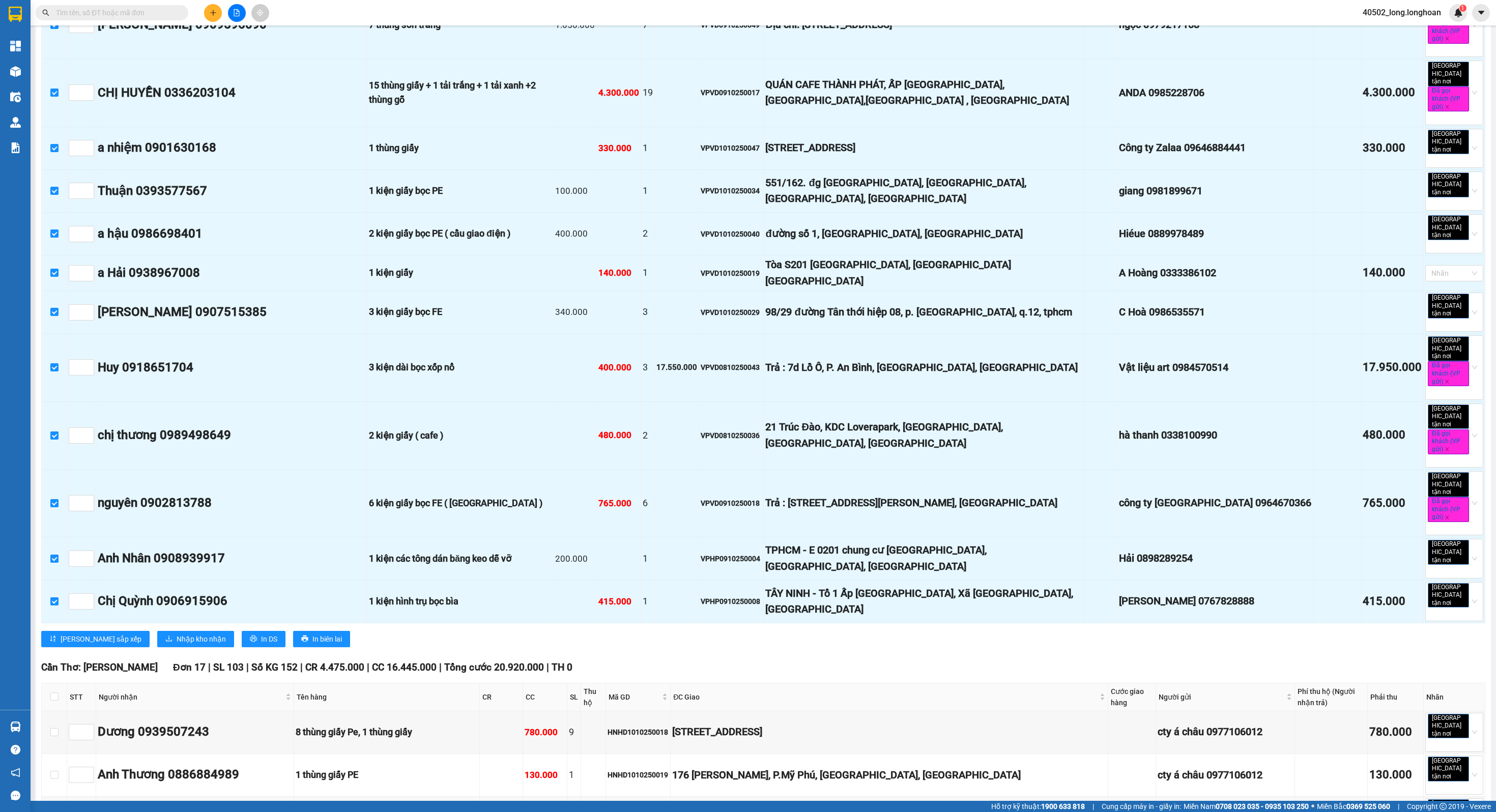
scroll to position [3431, 0]
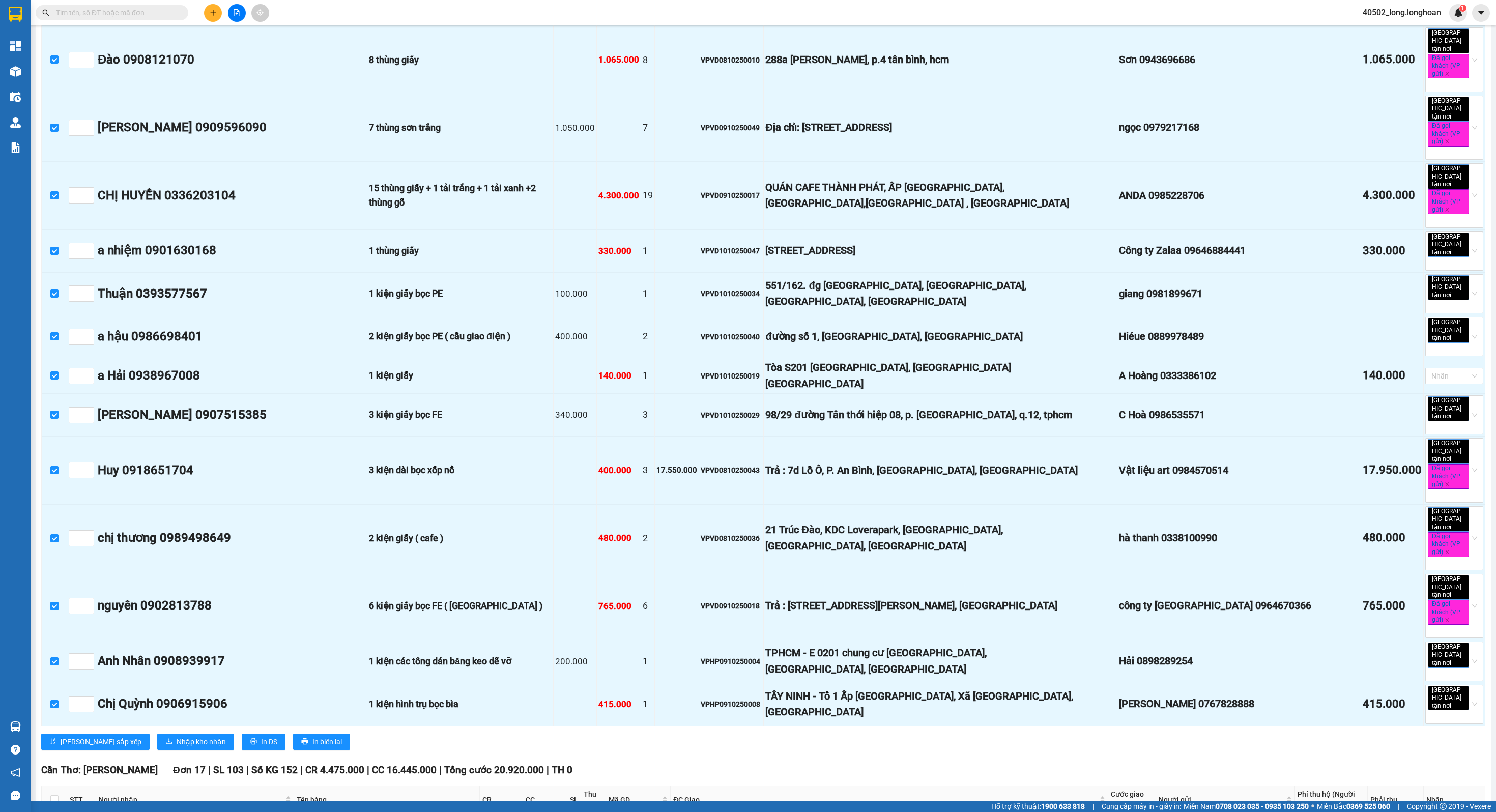
click at [401, 541] on div "[PERSON_NAME] sắp xếp Nhập kho nhận In DS In biên lai" at bounding box center [763, 741] width 1444 height 16
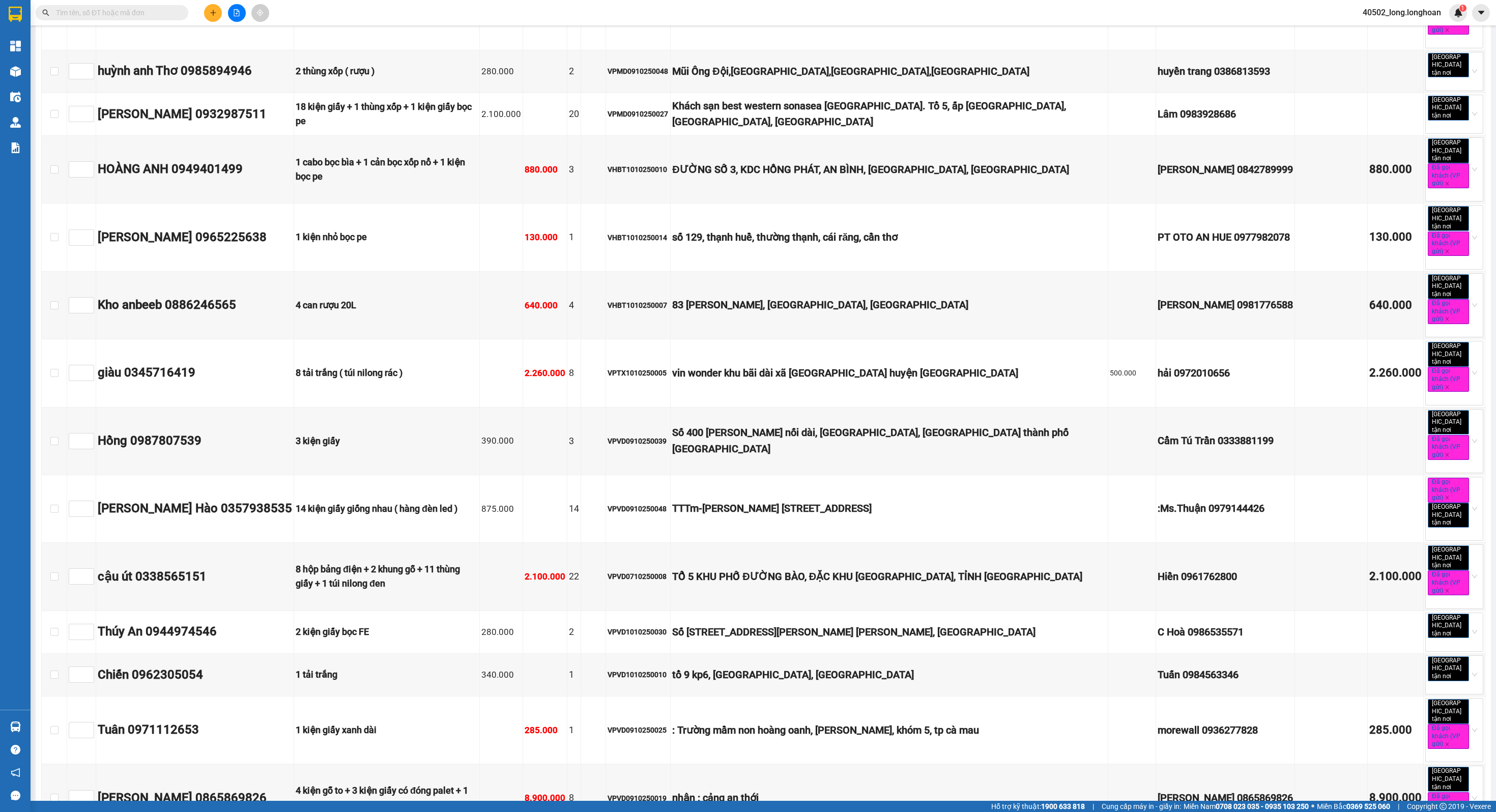
scroll to position [4452, 0]
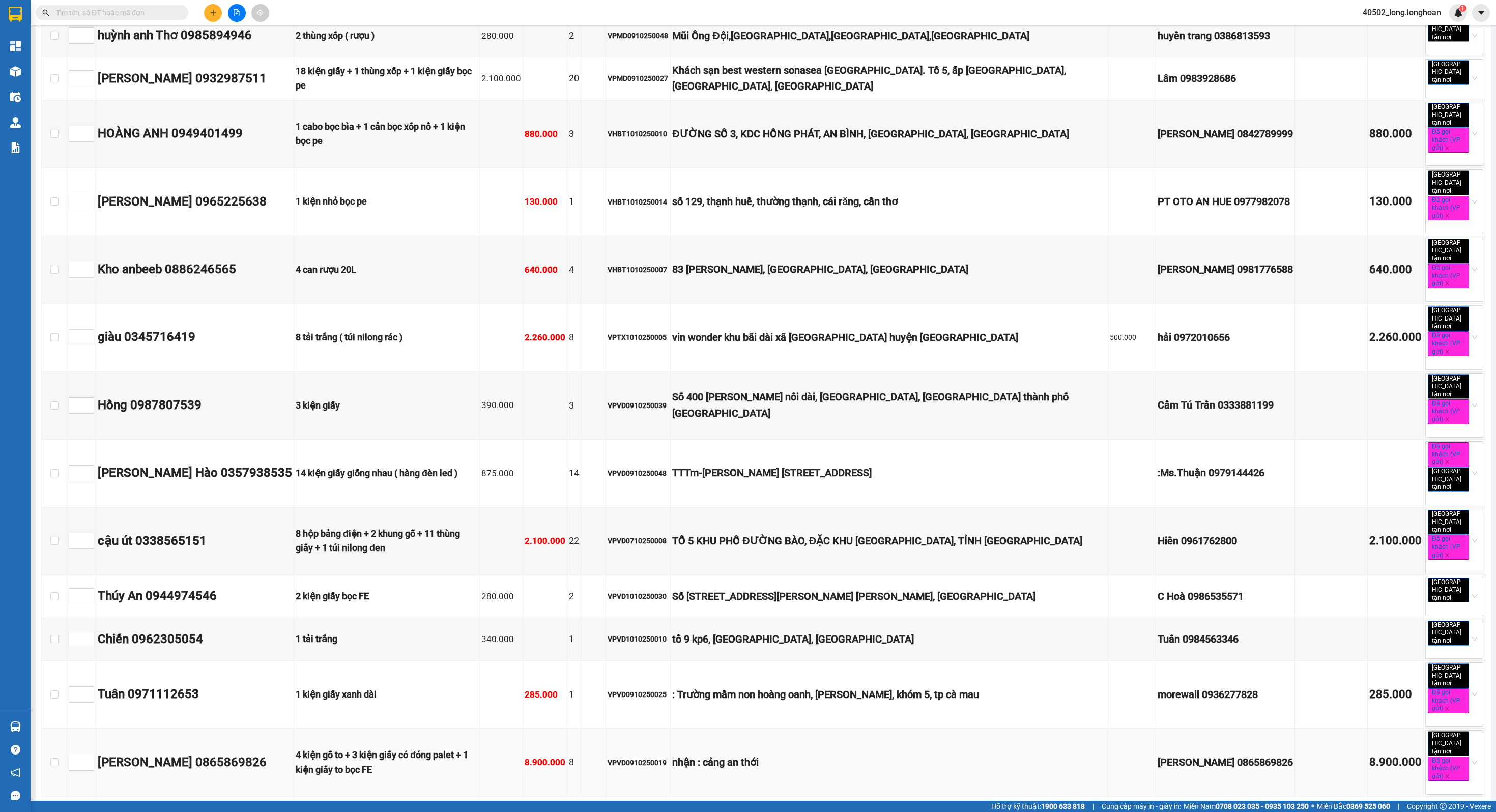
click at [410, 541] on td "4 kiện gỗ to + 3 kiện giấy có đóng palet + 1 kiện giấy to bọc FE" at bounding box center [386, 762] width 186 height 68
checkbox input "true"
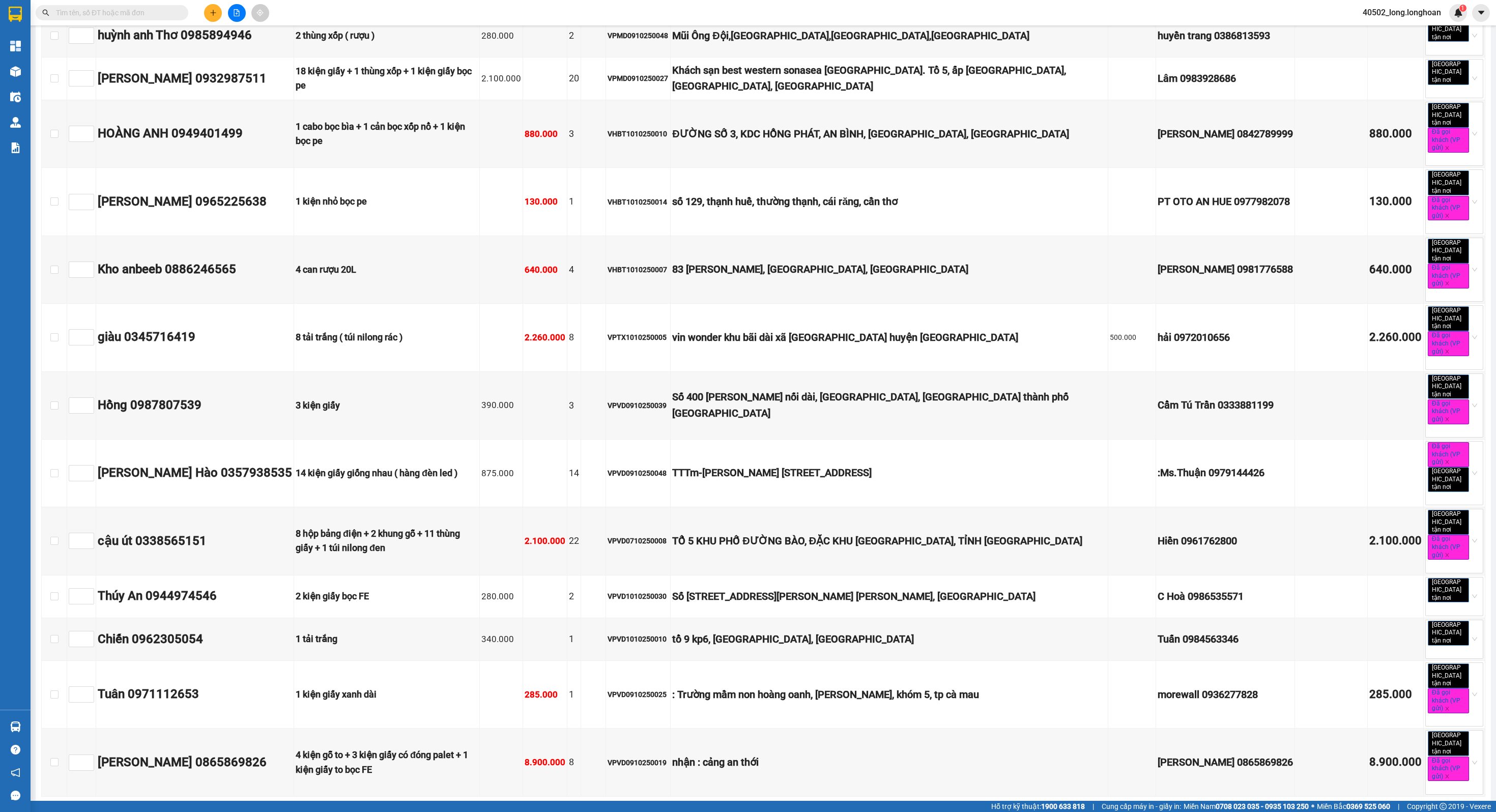
checkbox input "true"
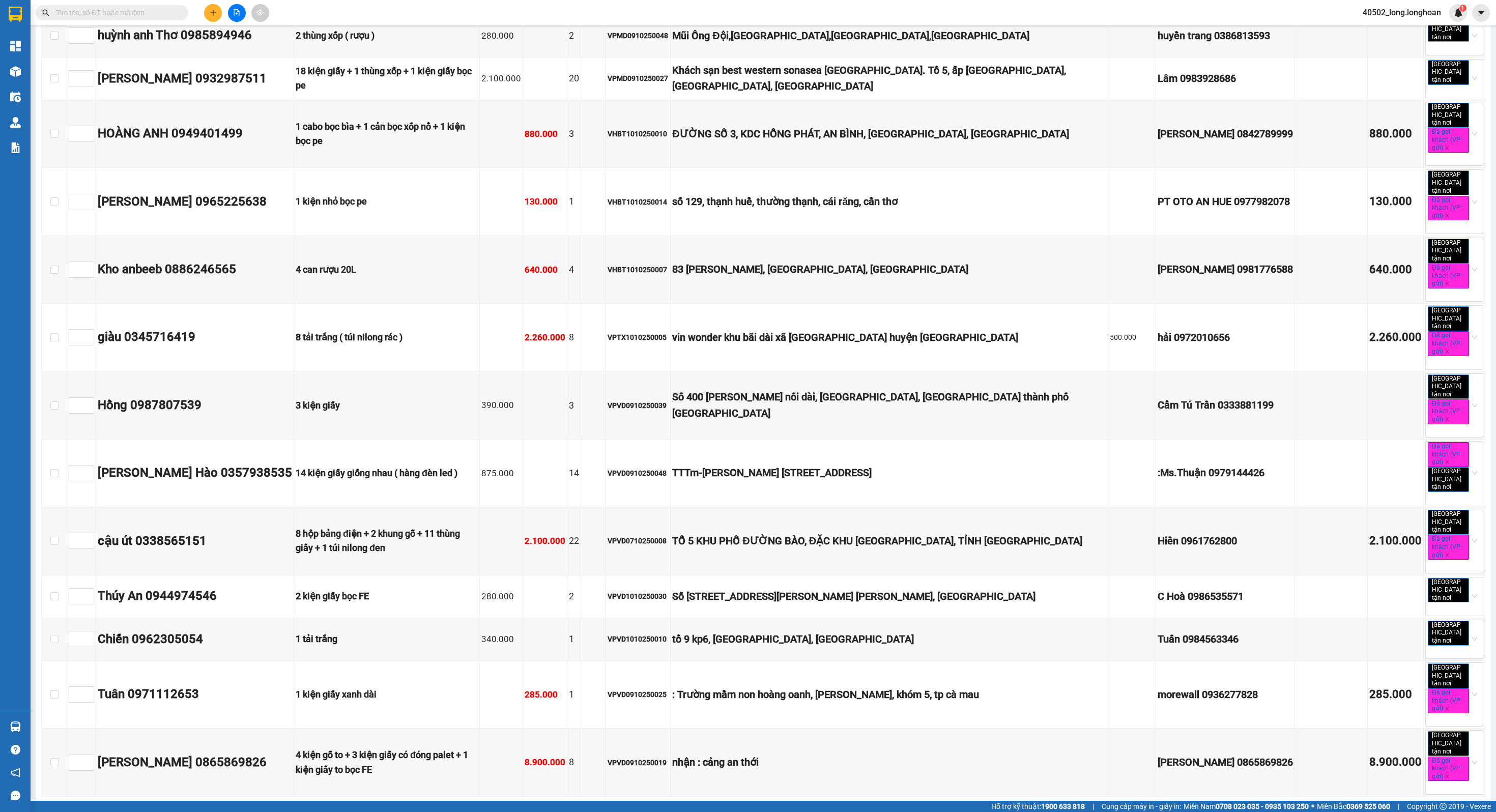
checkbox input "true"
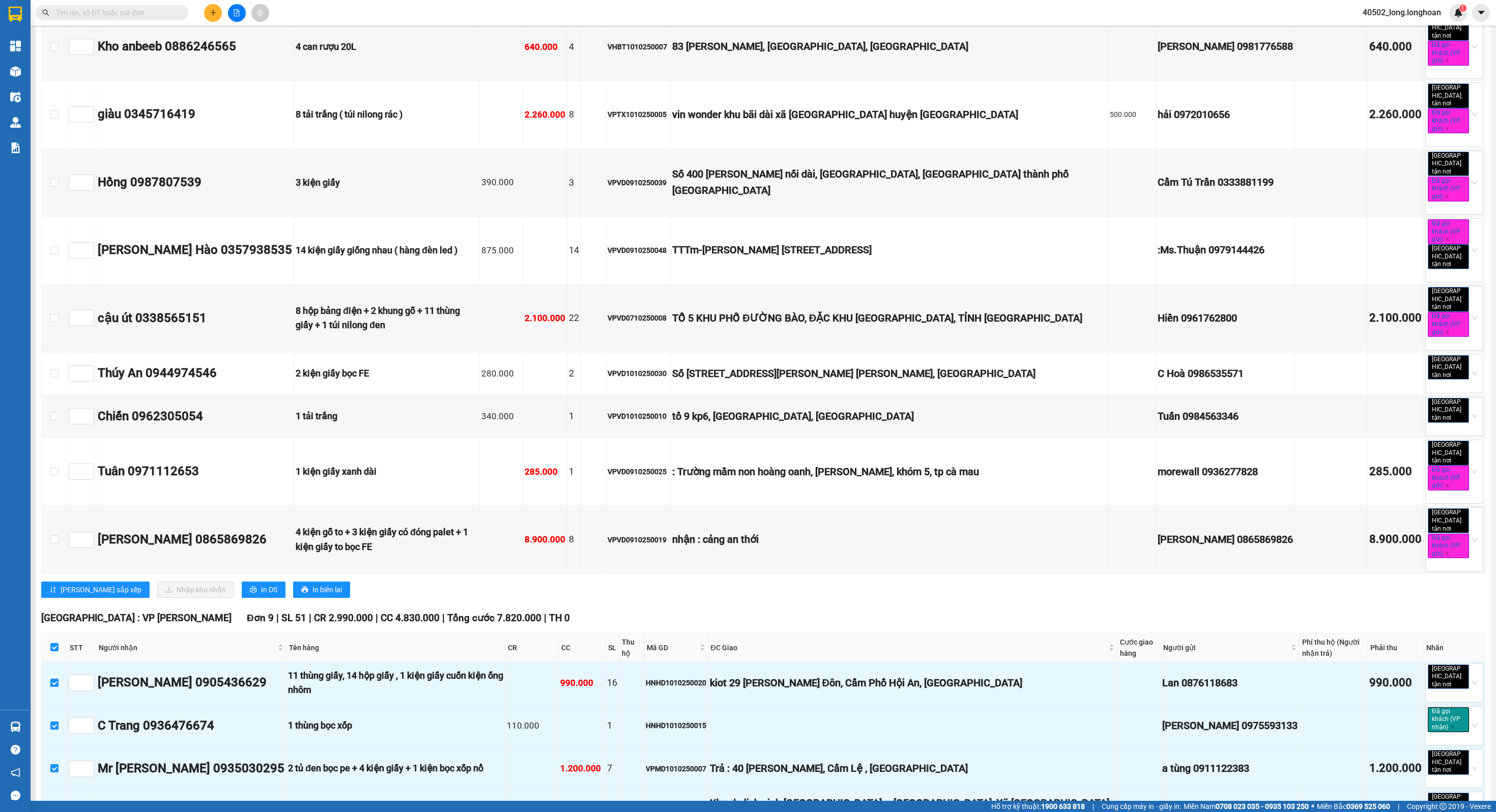
scroll to position [4969, 0]
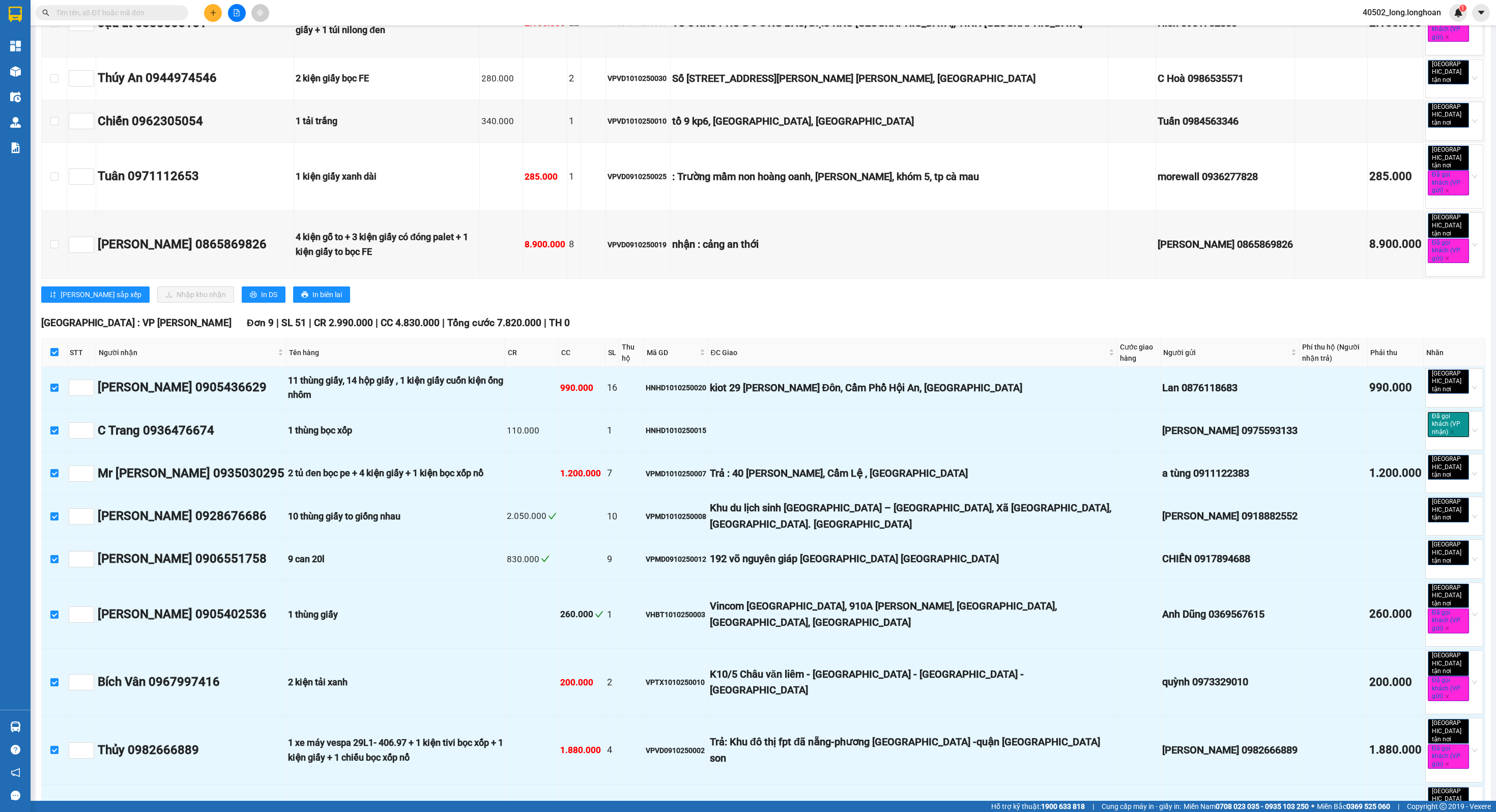
checkbox input "true"
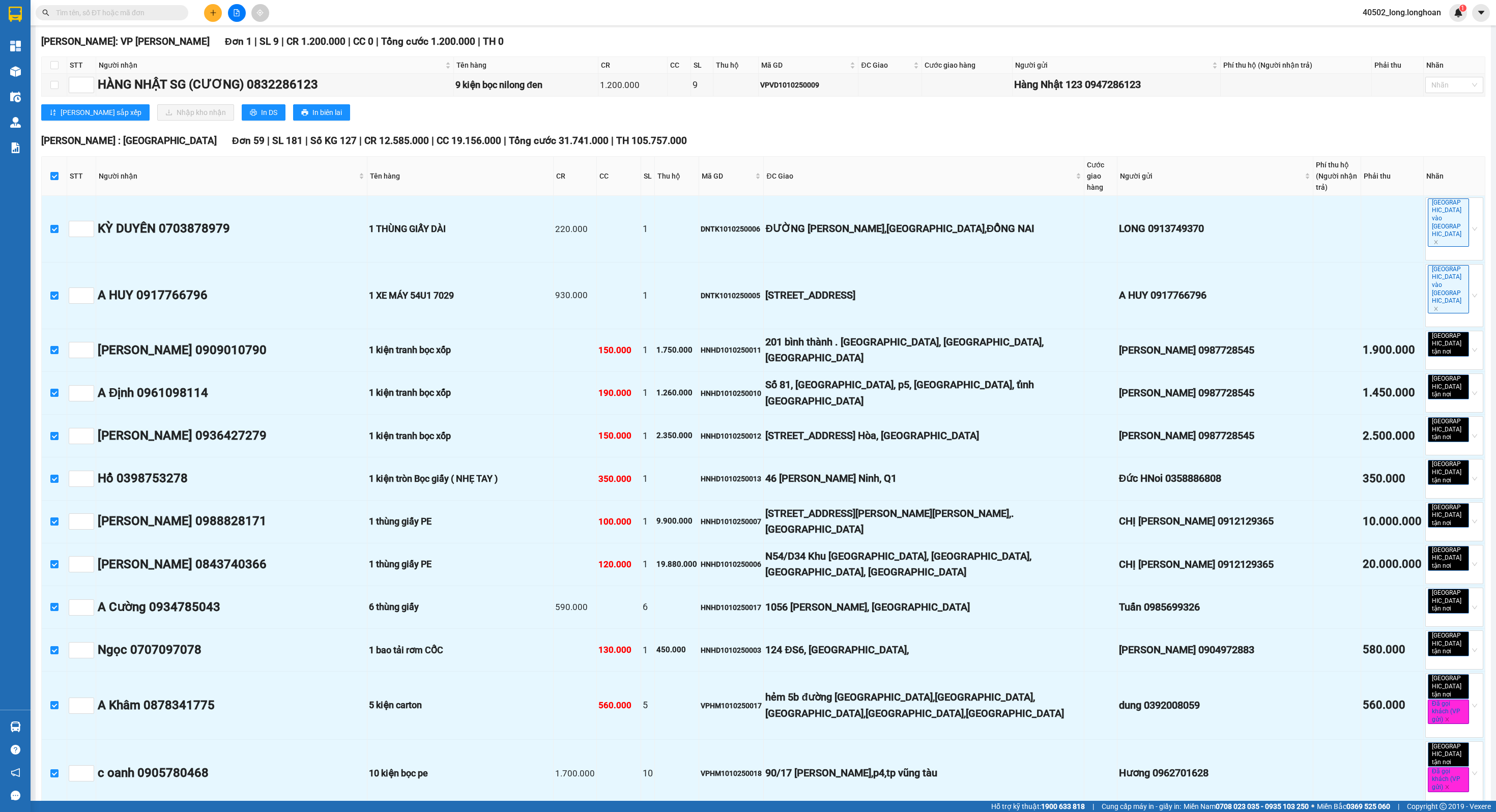
scroll to position [690, 0]
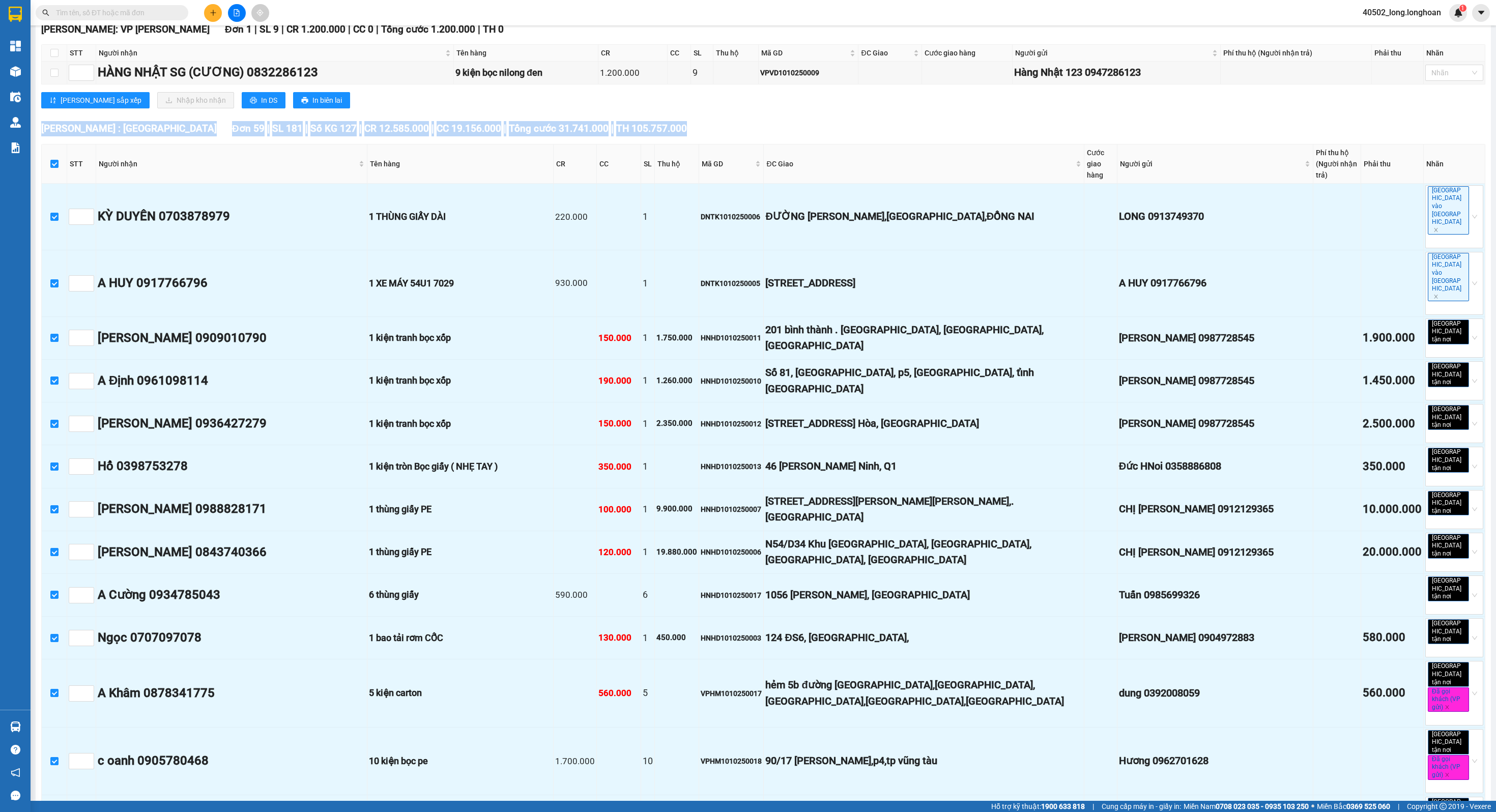
drag, startPoint x: 679, startPoint y: 116, endPoint x: 704, endPoint y: 140, distance: 34.7
click at [747, 132] on div "[GEOGRAPHIC_DATA] : [GEOGRAPHIC_DATA] 59 | SL 181 | Số KG 127 | CR 12.585.000 |…" at bounding box center [763, 129] width 1444 height 16
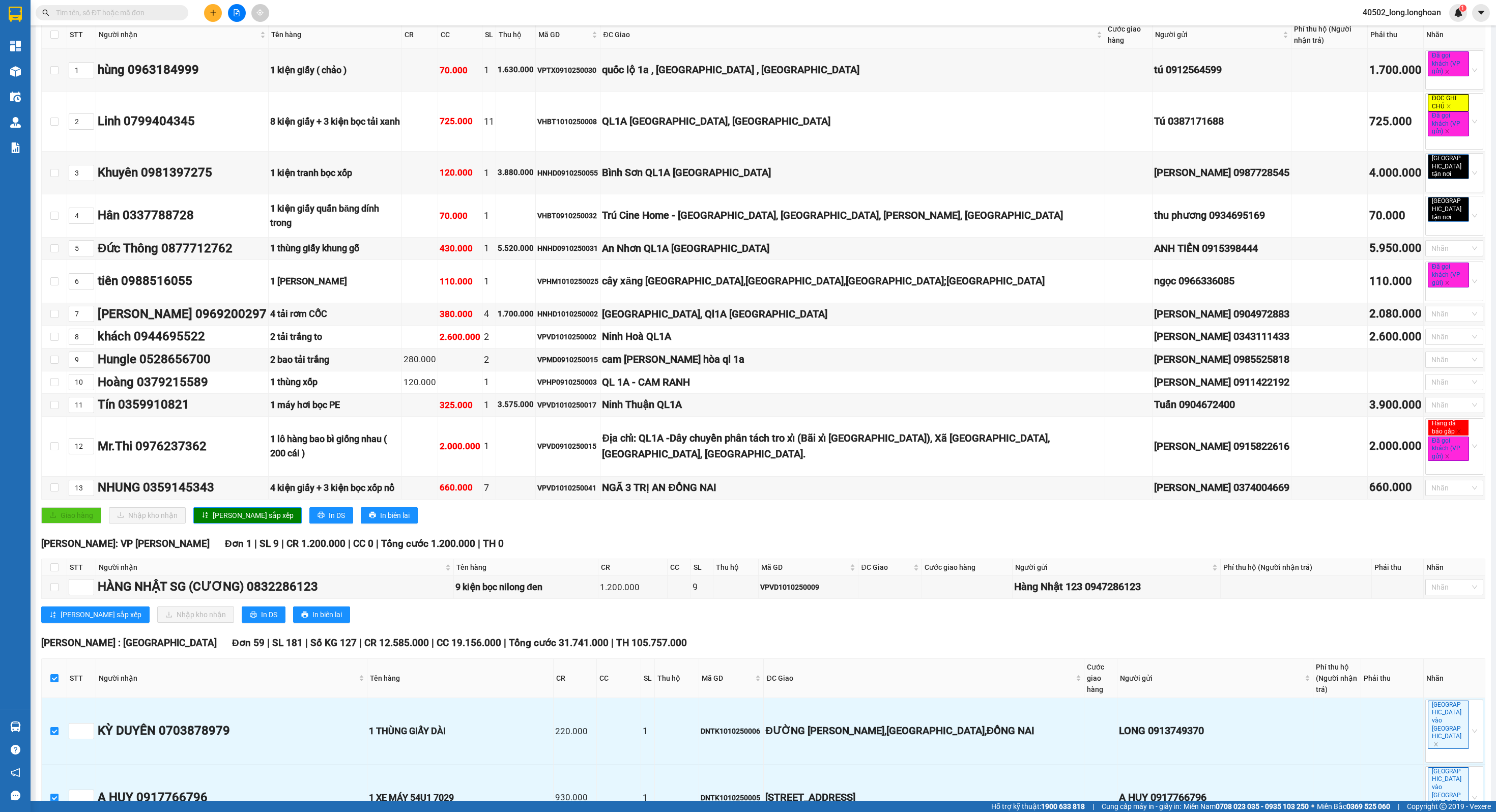
scroll to position [0, 0]
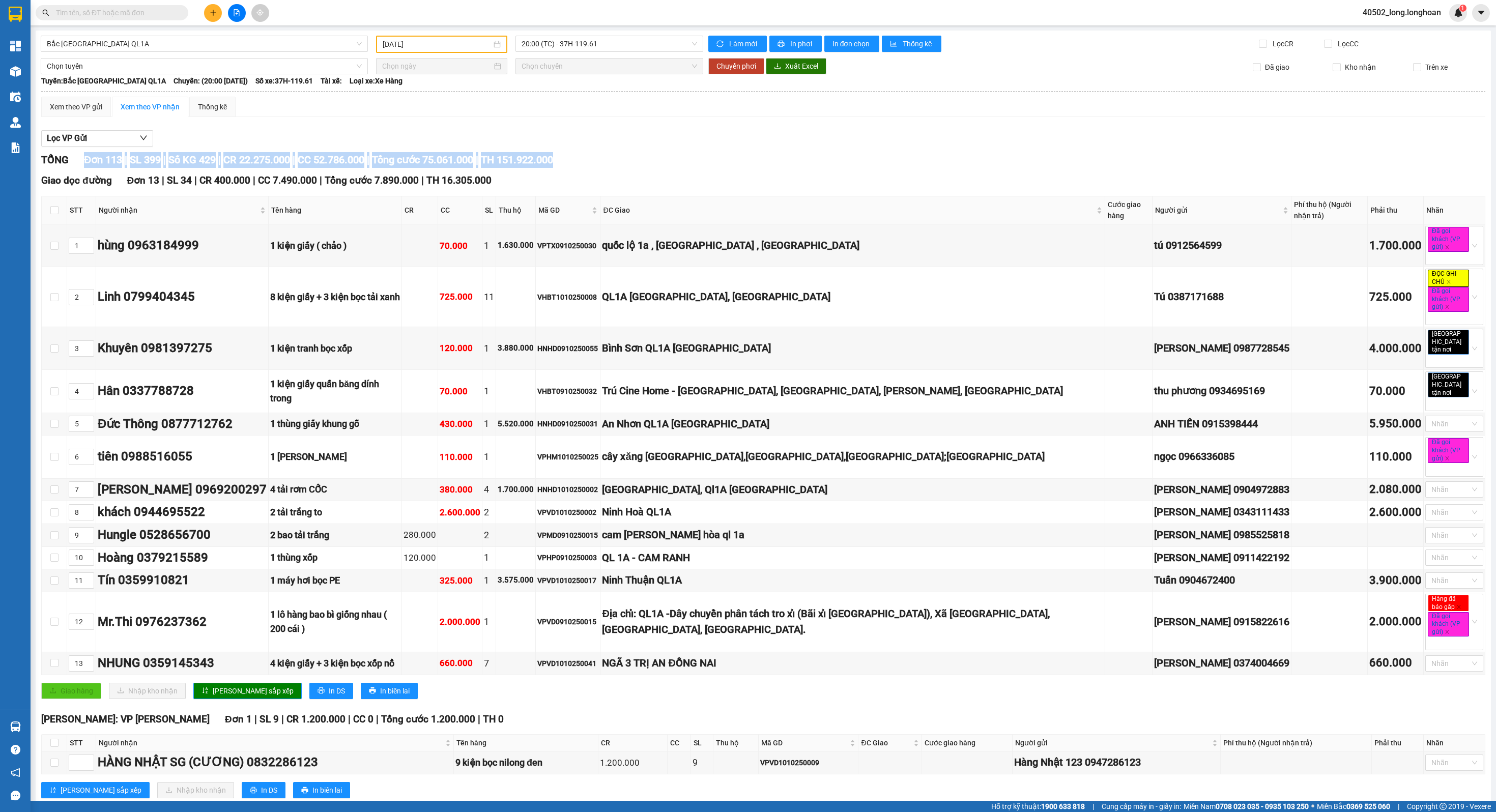
drag, startPoint x: 627, startPoint y: 156, endPoint x: 71, endPoint y: 165, distance: 556.1
click at [70, 165] on div "TỔNG Đơn 113 | SL 399 | Số KG 429 | CR 22.275.000 | CC 52.786.000 | Tổng cước 7…" at bounding box center [763, 160] width 1444 height 16
drag, startPoint x: 619, startPoint y: 160, endPoint x: 157, endPoint y: 172, distance: 462.2
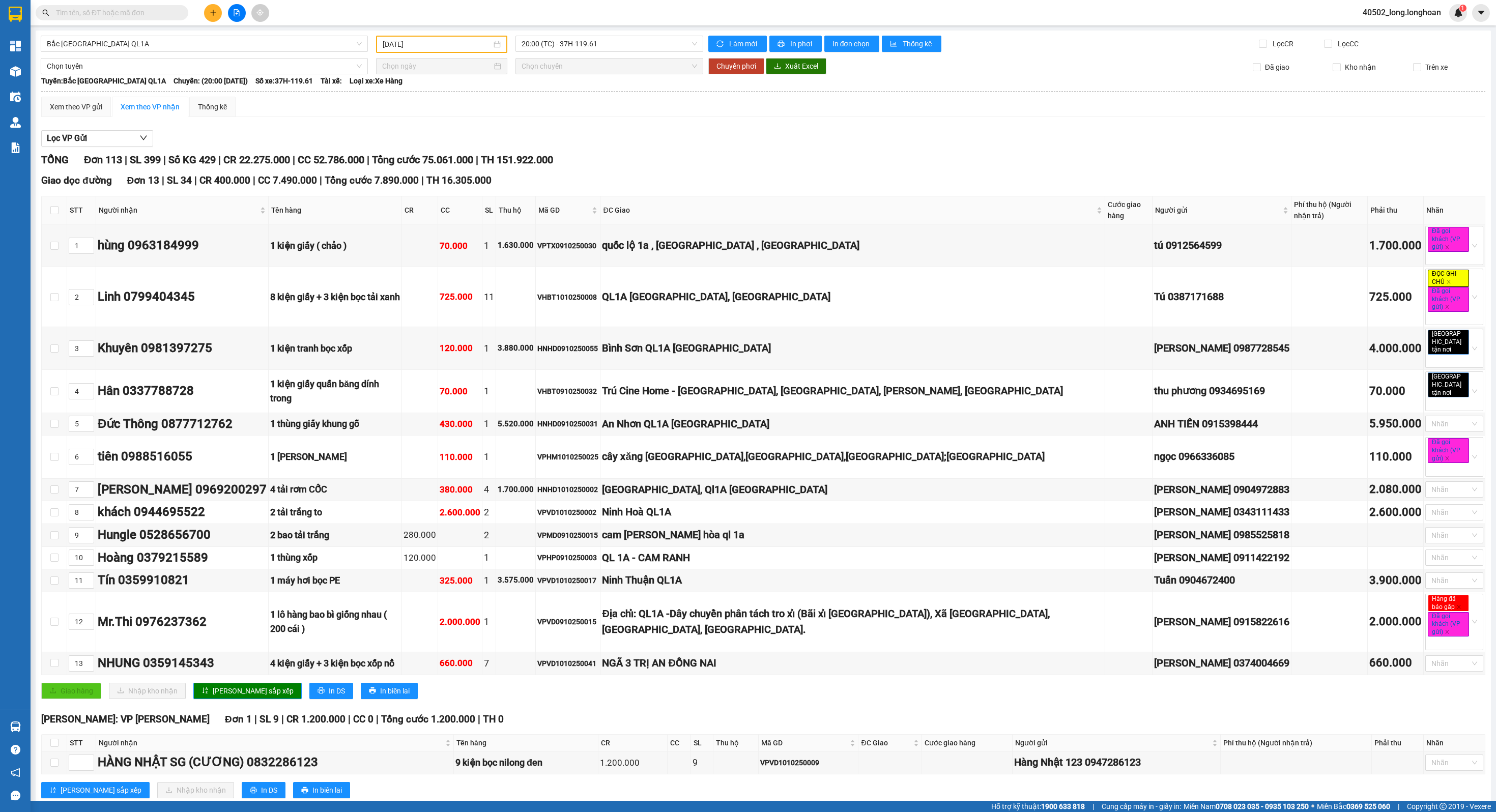
click at [575, 167] on div "TỔNG Đơn 113 | SL 399 | Số KG 429 | CR 22.275.000 | CC 52.786.000 | Tổng cước 7…" at bounding box center [763, 160] width 1444 height 16
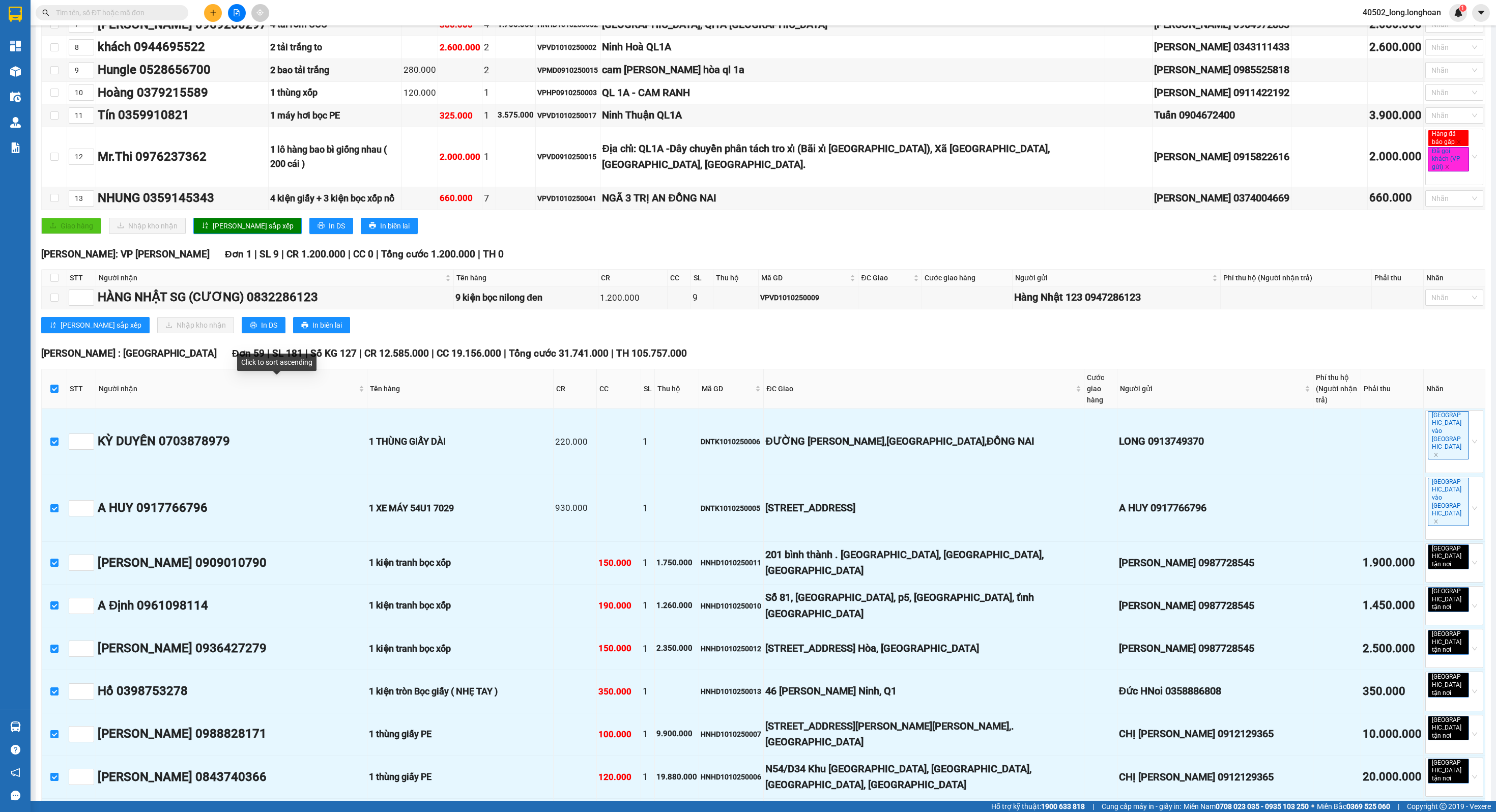
scroll to position [508, 0]
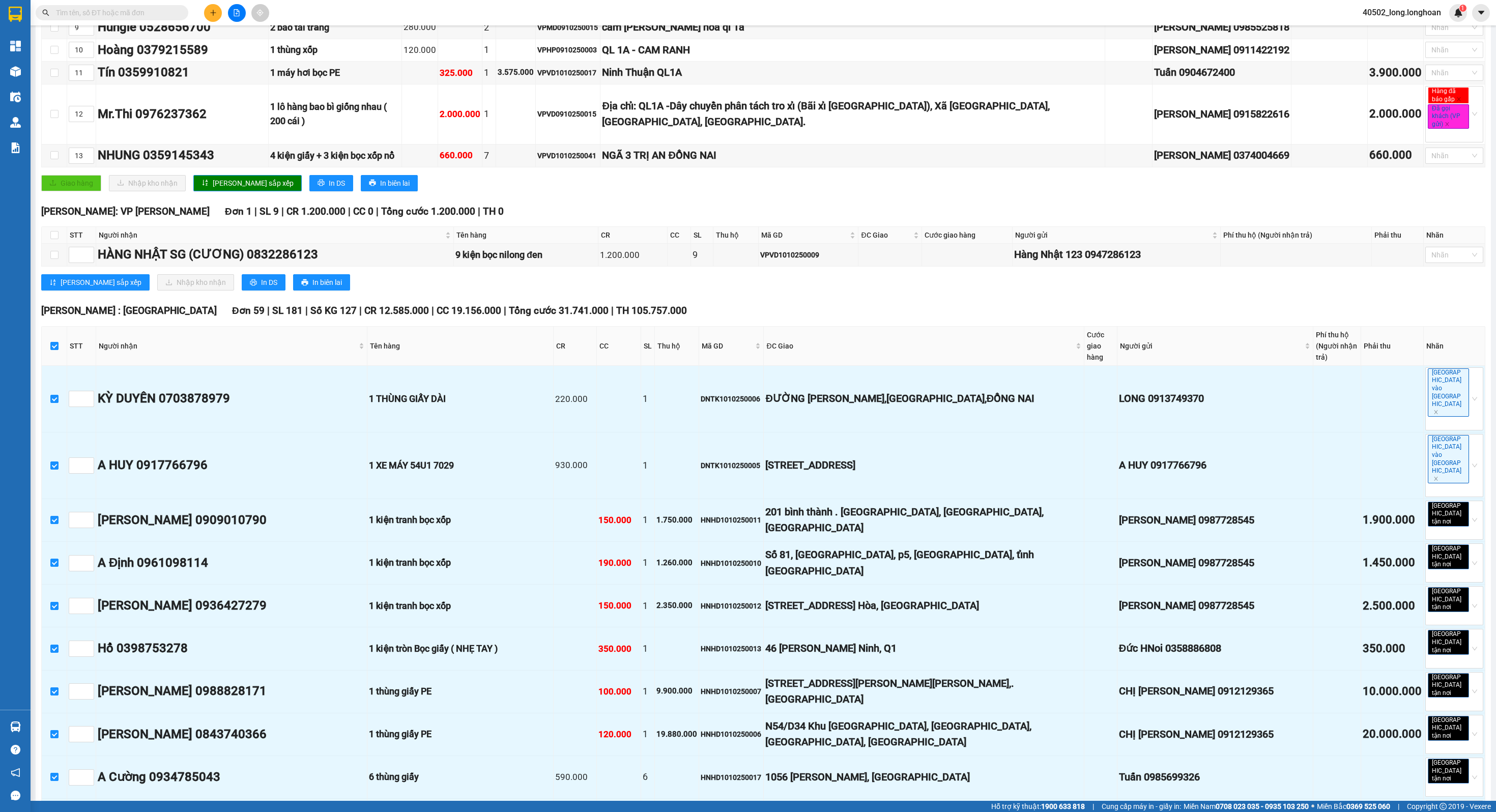
click at [707, 295] on div "[GEOGRAPHIC_DATA]: VP [GEOGRAPHIC_DATA] 1 | SL 9 | CR 1.200.000 | CC 0 | Tổng c…" at bounding box center [763, 252] width 1444 height 95
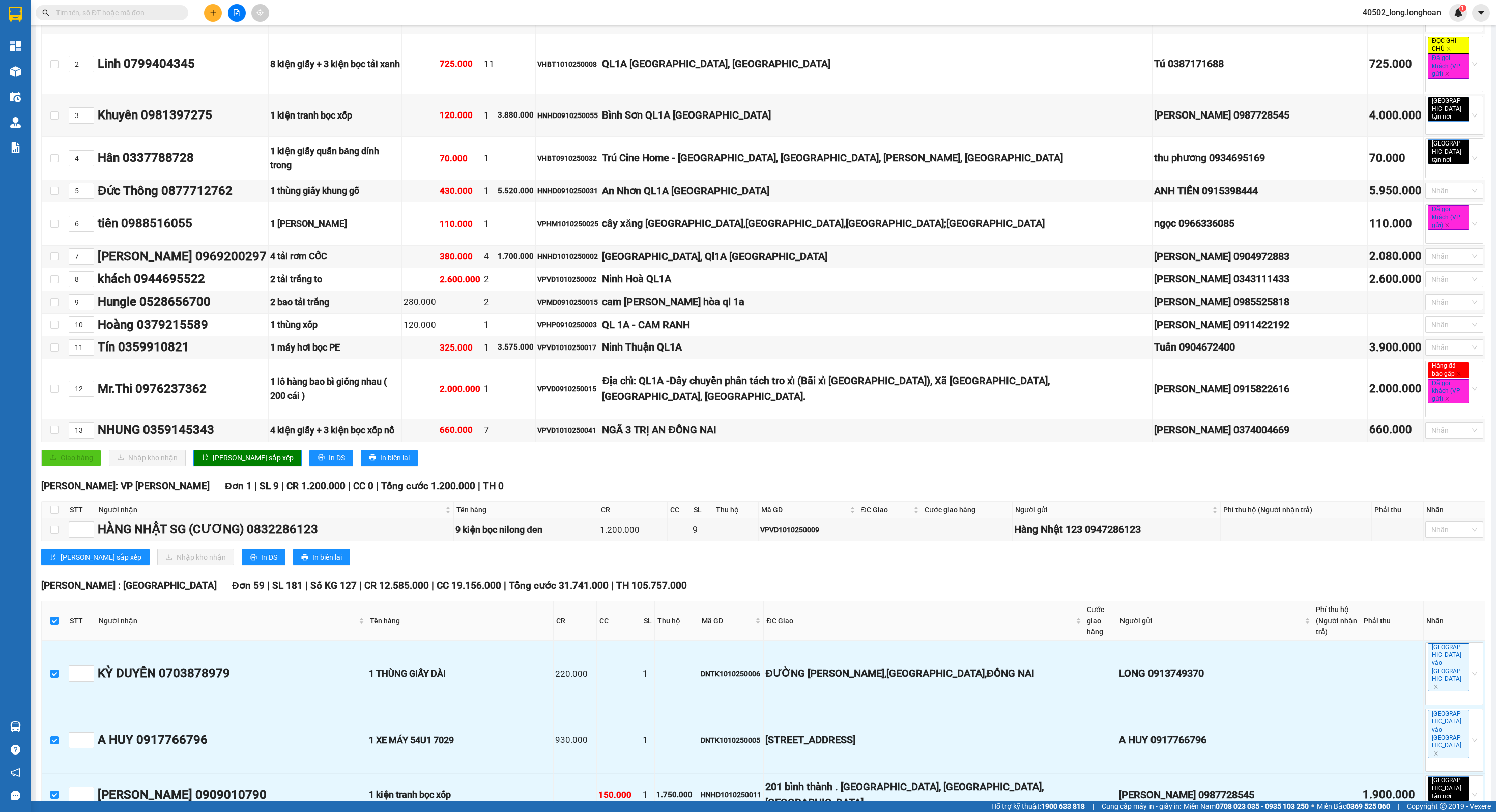
scroll to position [0, 0]
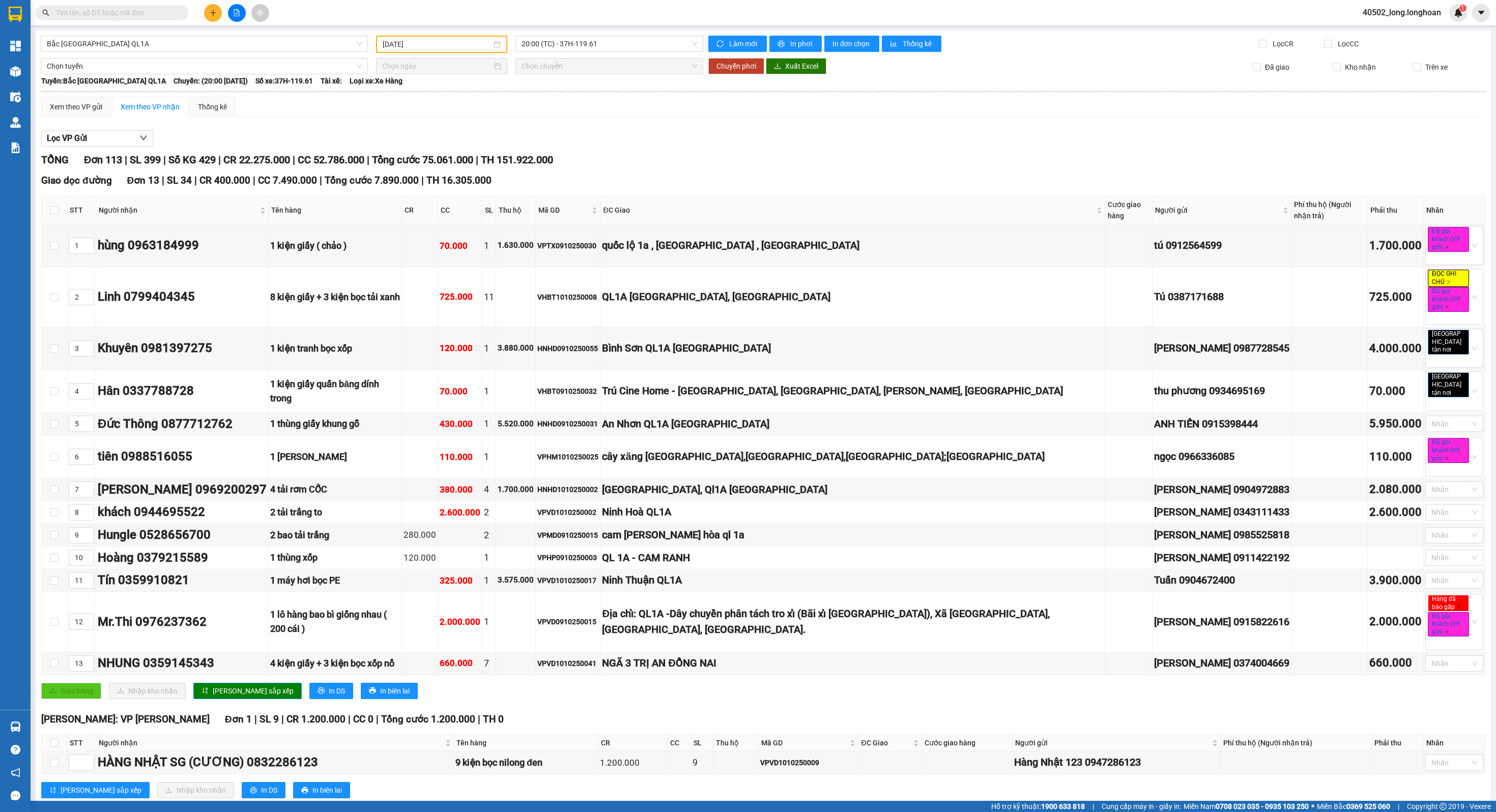
click at [30, 25] on div "Kết quả tìm kiếm ( 0 ) Bộ lọc No Data 40502_long.longhoan 1" at bounding box center [748, 12] width 1496 height 26
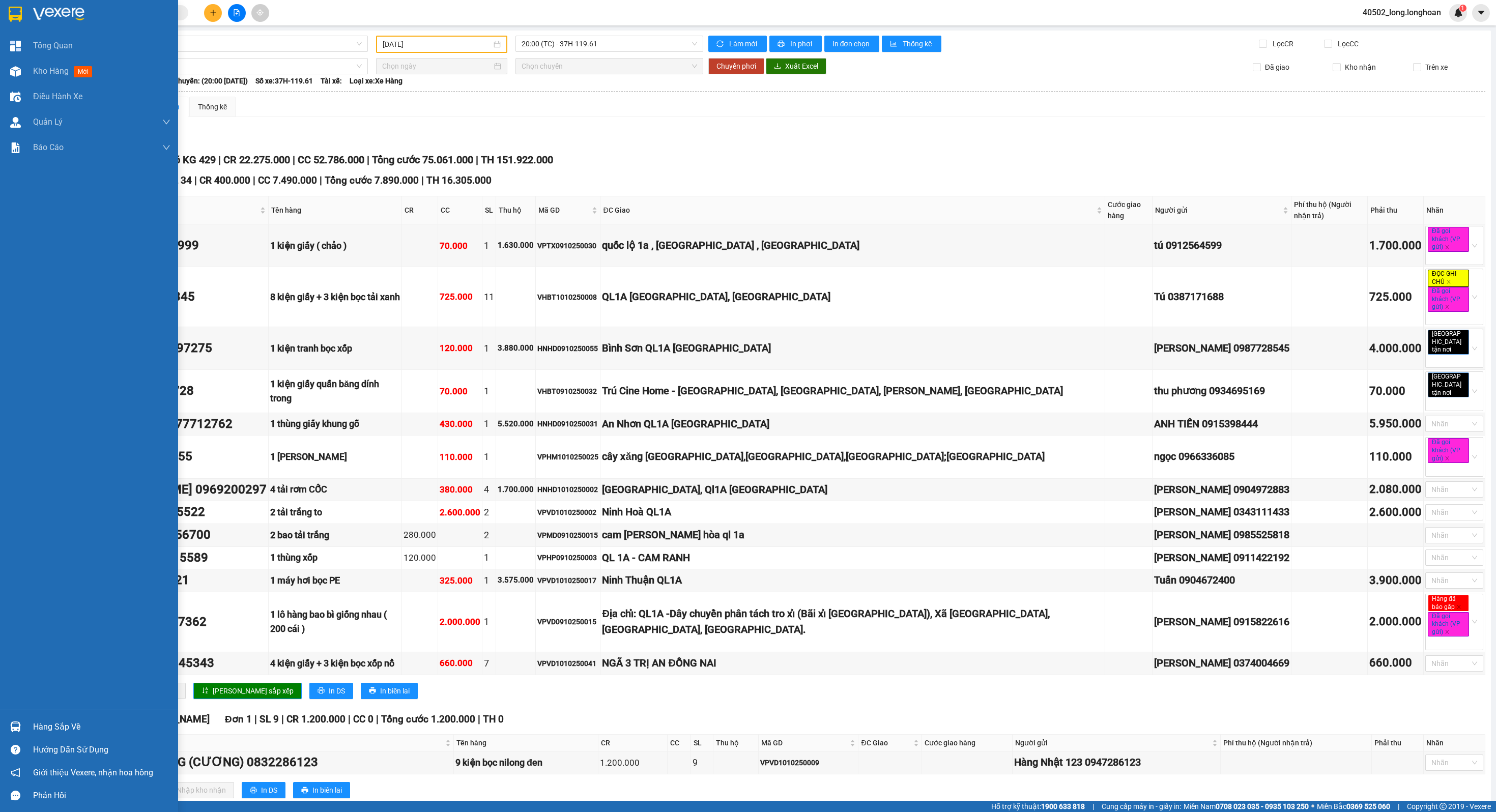
click at [21, 22] on img at bounding box center [15, 15] width 13 height 16
